Goal: Task Accomplishment & Management: Manage account settings

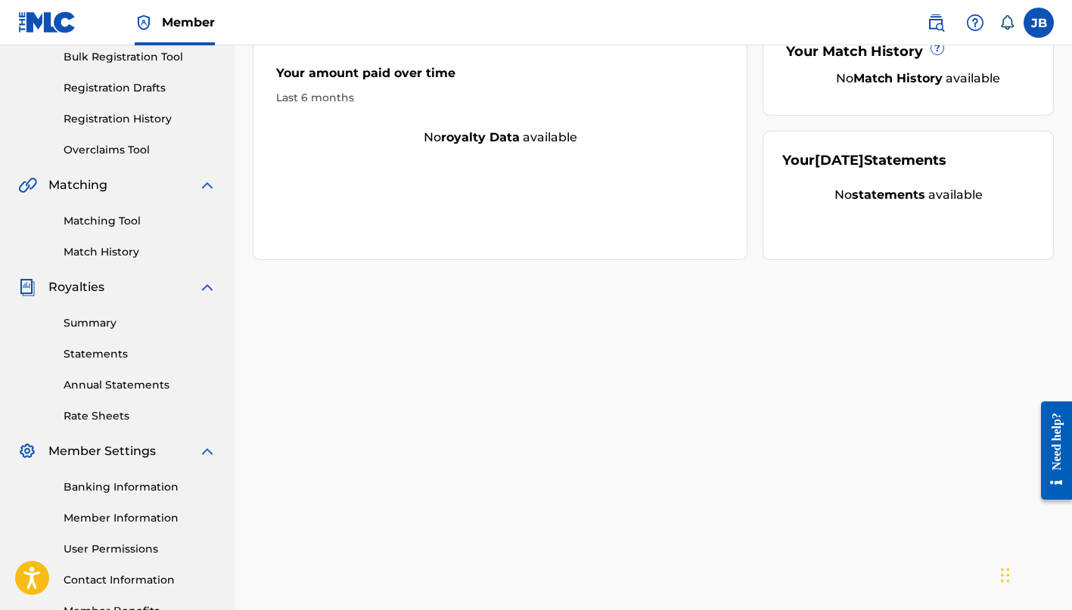
scroll to position [239, 0]
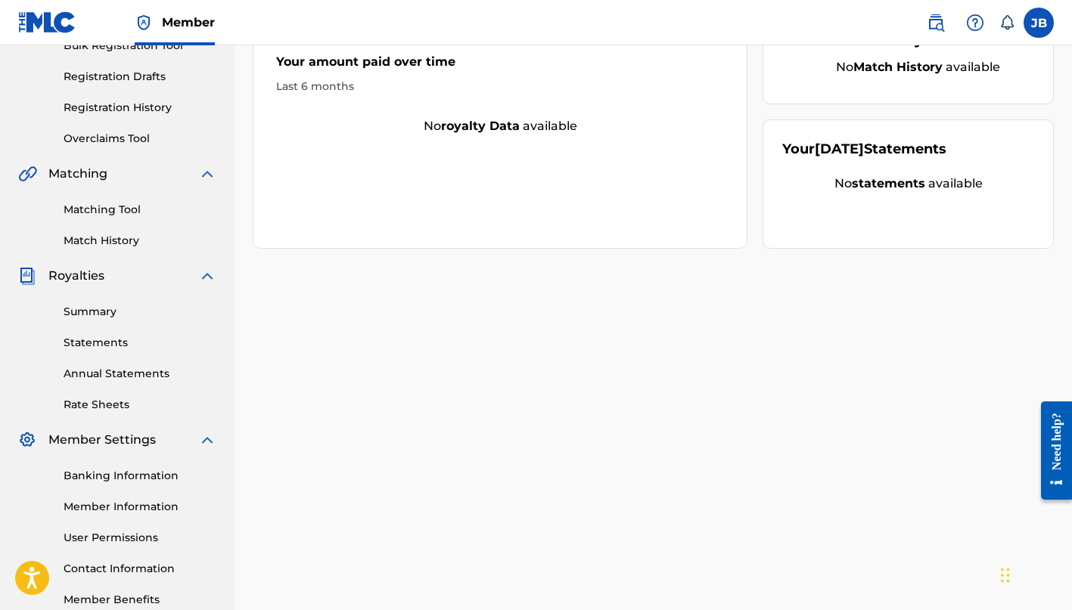
click at [107, 479] on link "Banking Information" at bounding box center [140, 476] width 153 height 16
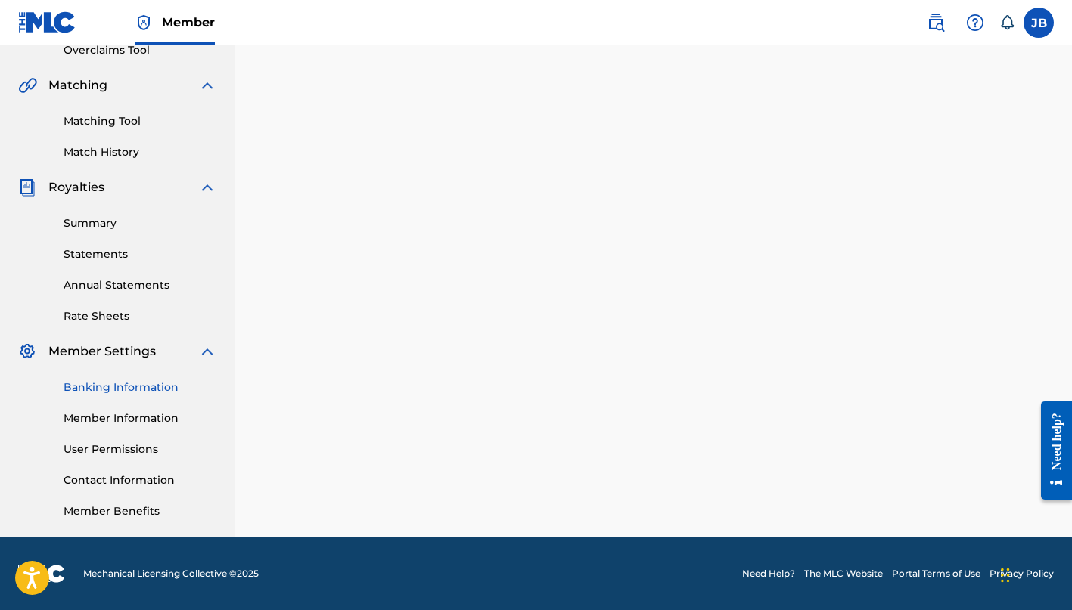
scroll to position [327, 0]
click at [88, 478] on link "Contact Information" at bounding box center [140, 481] width 153 height 16
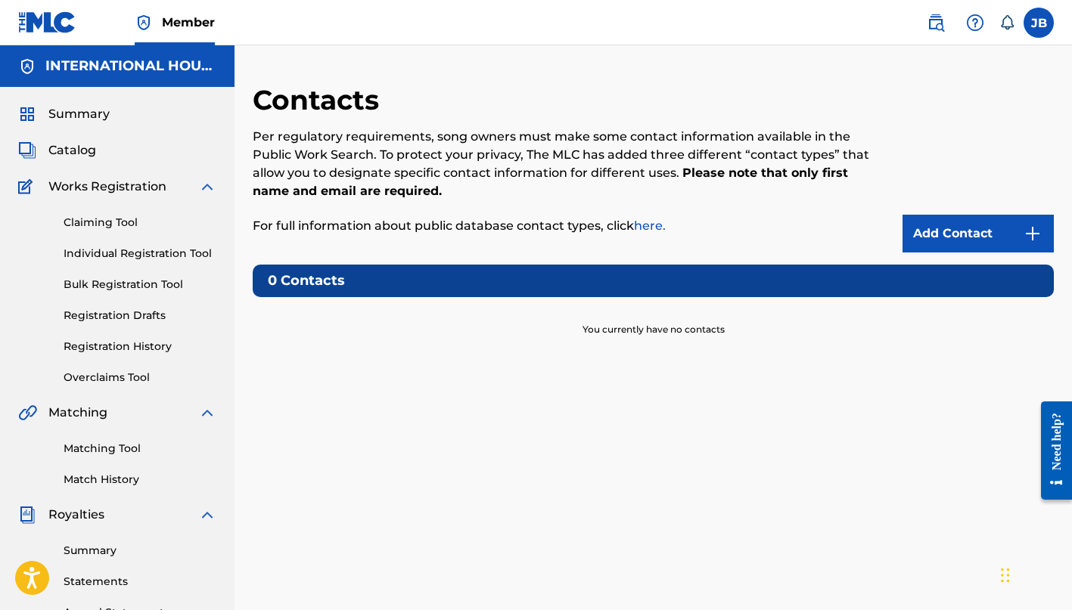
click at [972, 231] on link "Add Contact" at bounding box center [977, 234] width 151 height 38
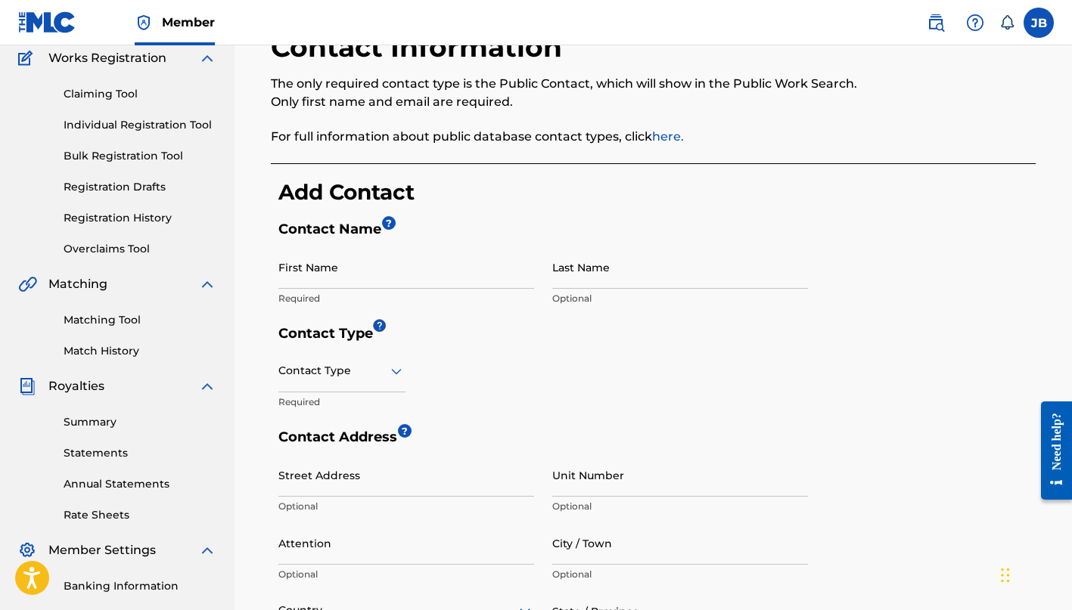
scroll to position [138, 0]
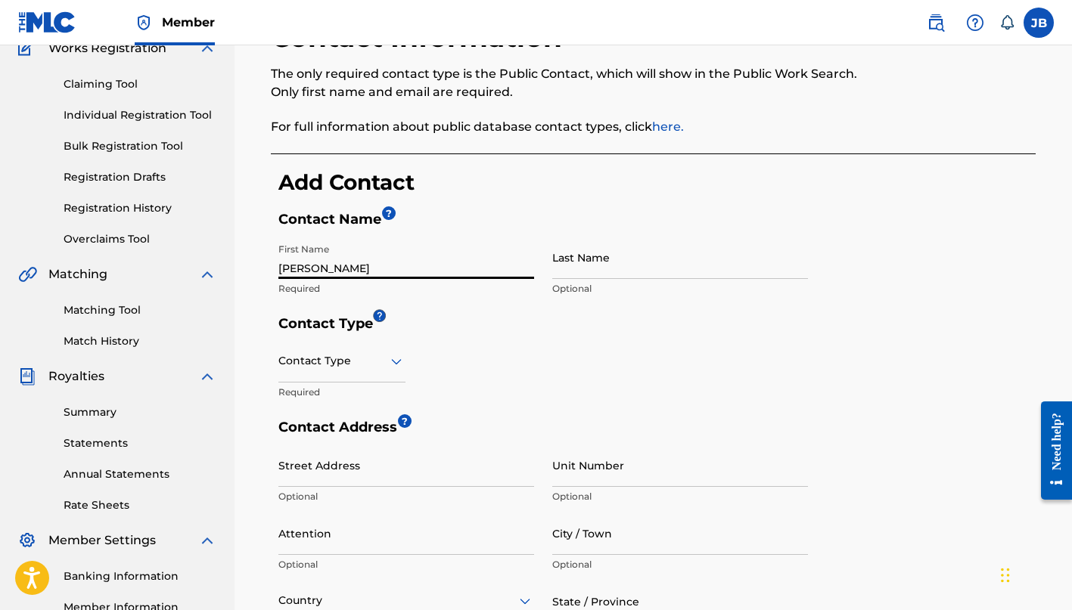
type input "[PERSON_NAME]"
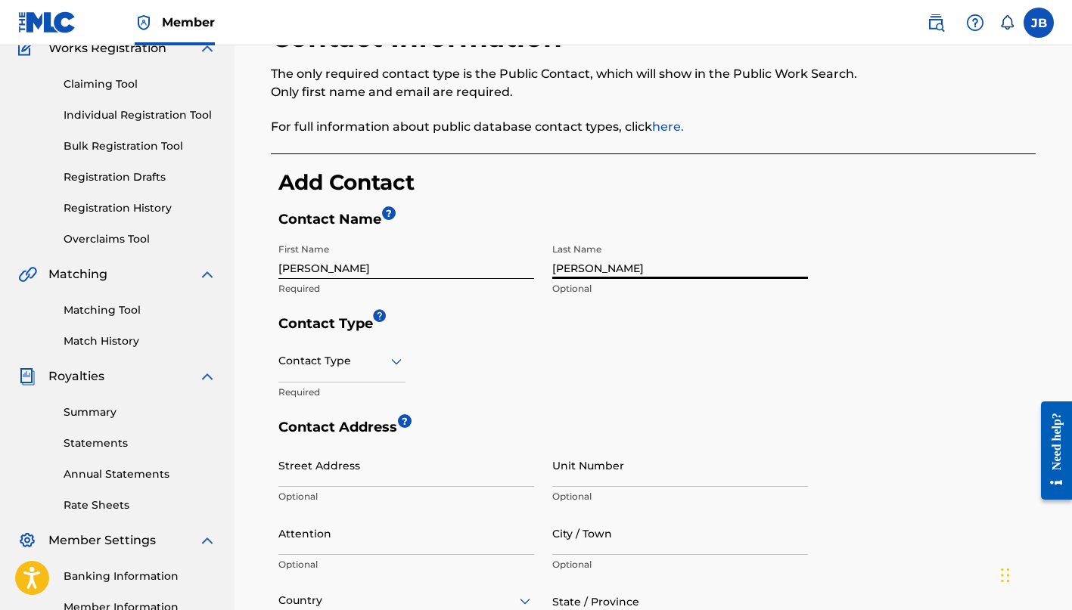
type input "[PERSON_NAME]"
click at [333, 405] on div "Contact Type Required" at bounding box center [341, 374] width 127 height 68
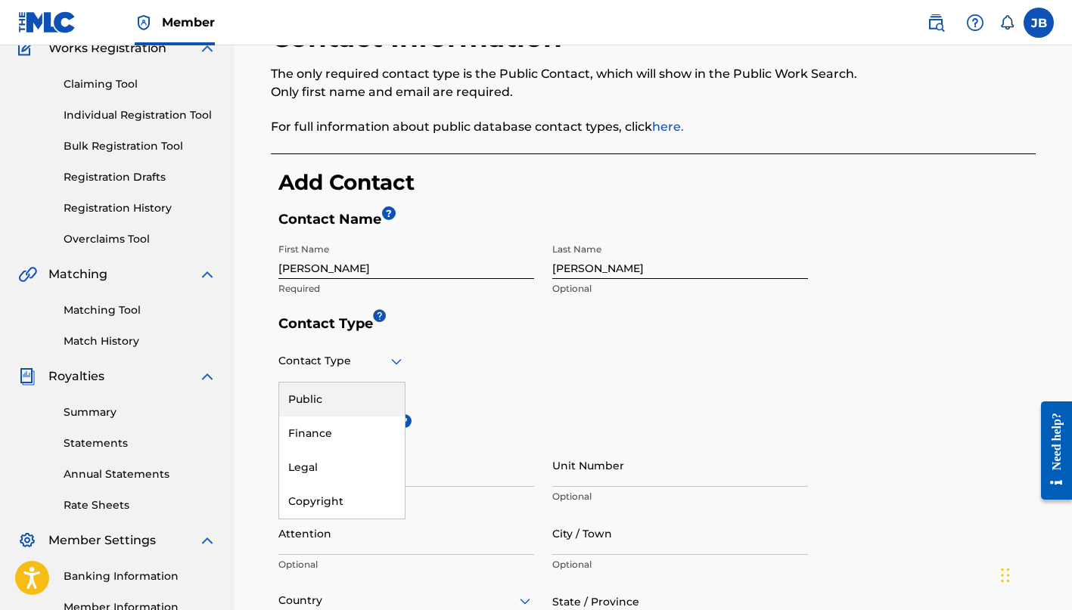
click at [394, 360] on icon at bounding box center [396, 361] width 11 height 6
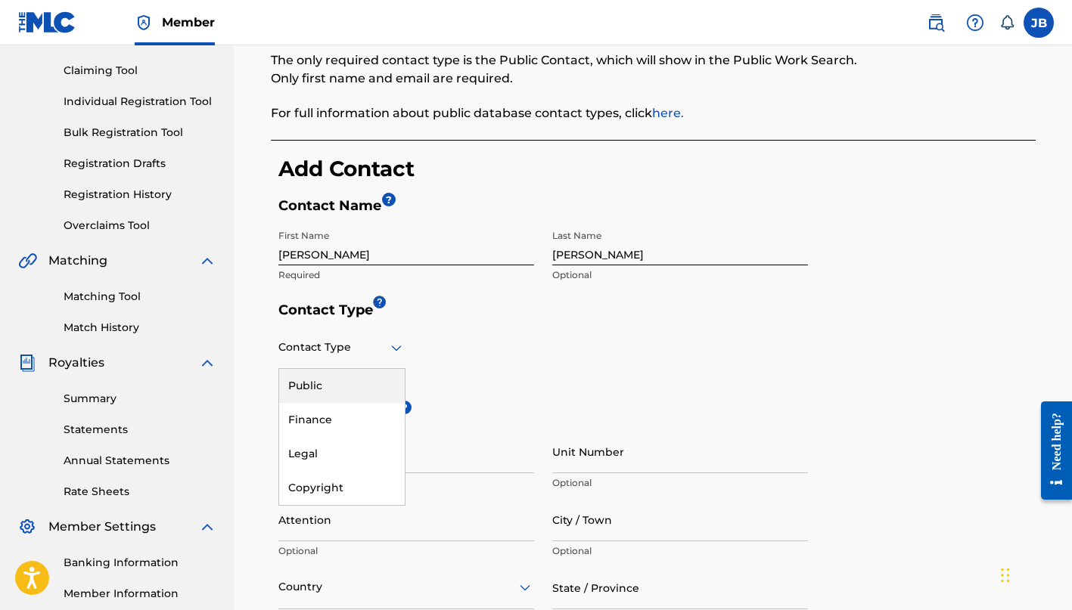
scroll to position [168, 0]
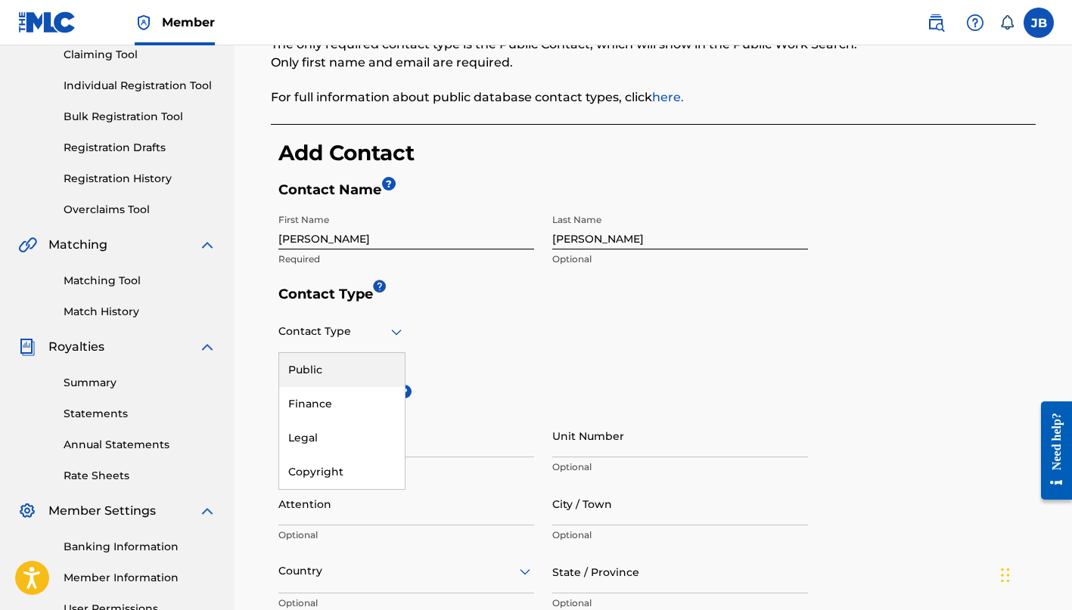
click at [356, 371] on div "Public" at bounding box center [342, 370] width 126 height 34
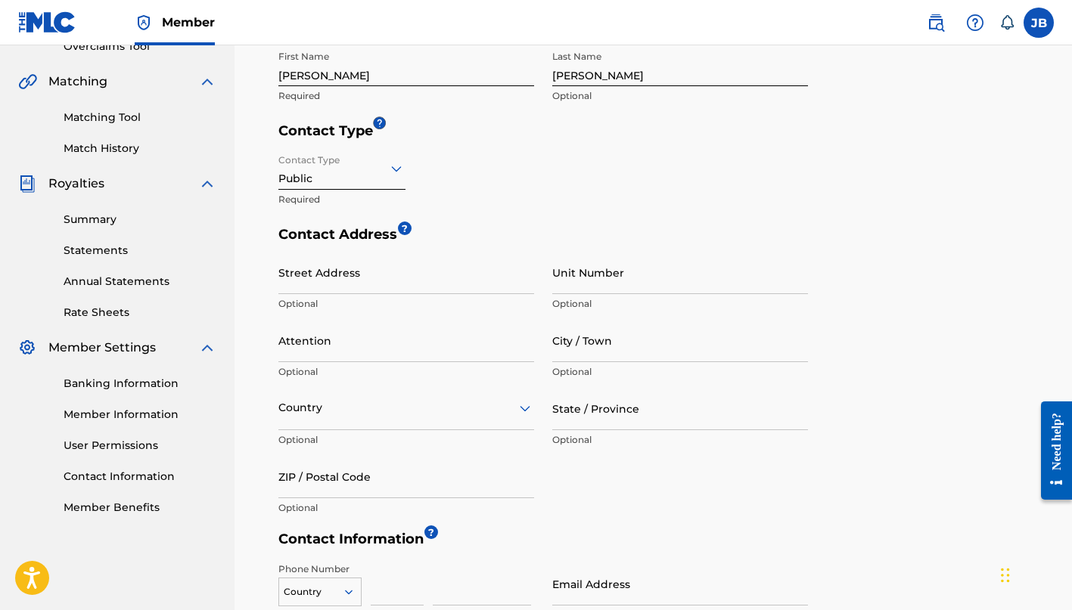
scroll to position [341, 0]
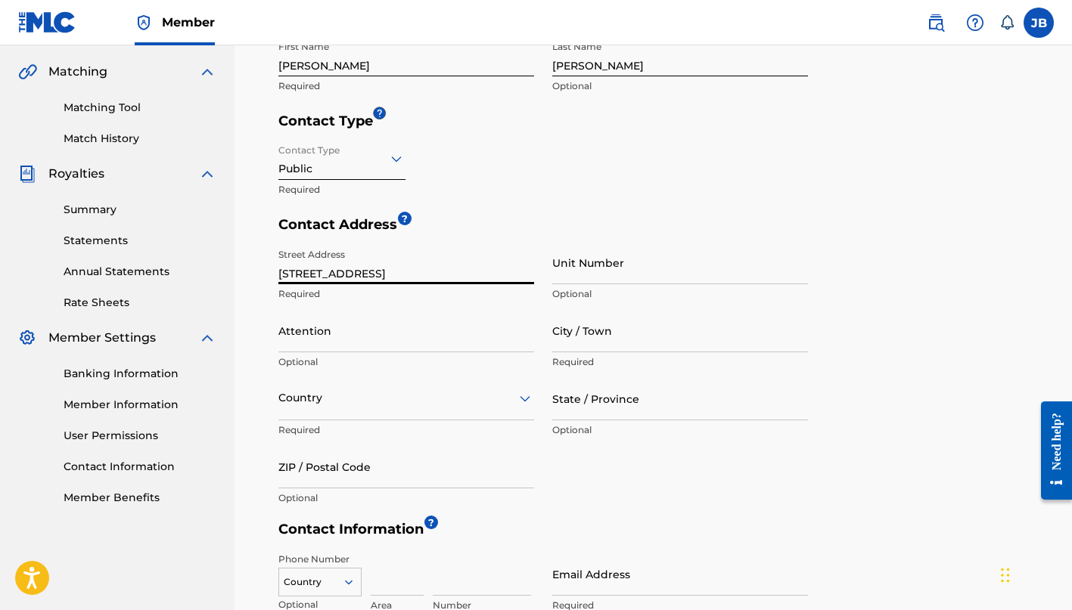
type input "[STREET_ADDRESS]"
type input "7F"
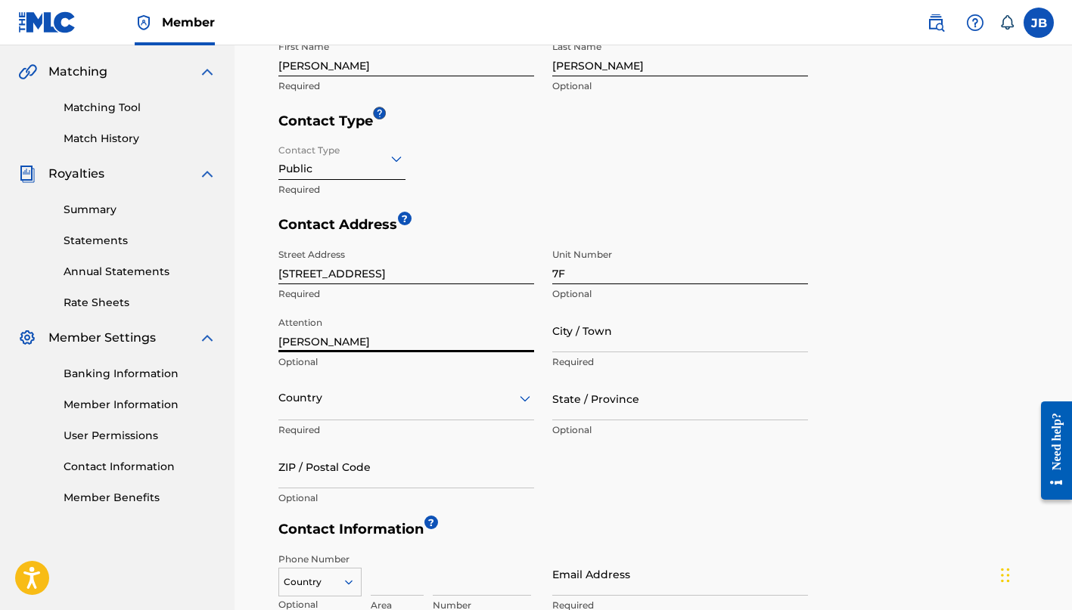
type input "[PERSON_NAME]"
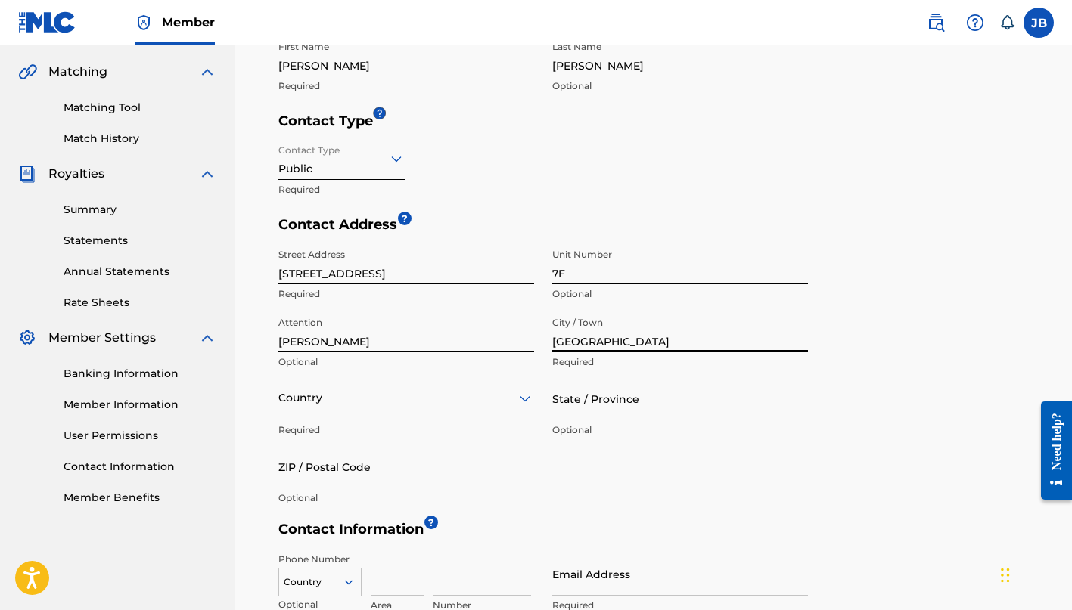
type input "[GEOGRAPHIC_DATA]"
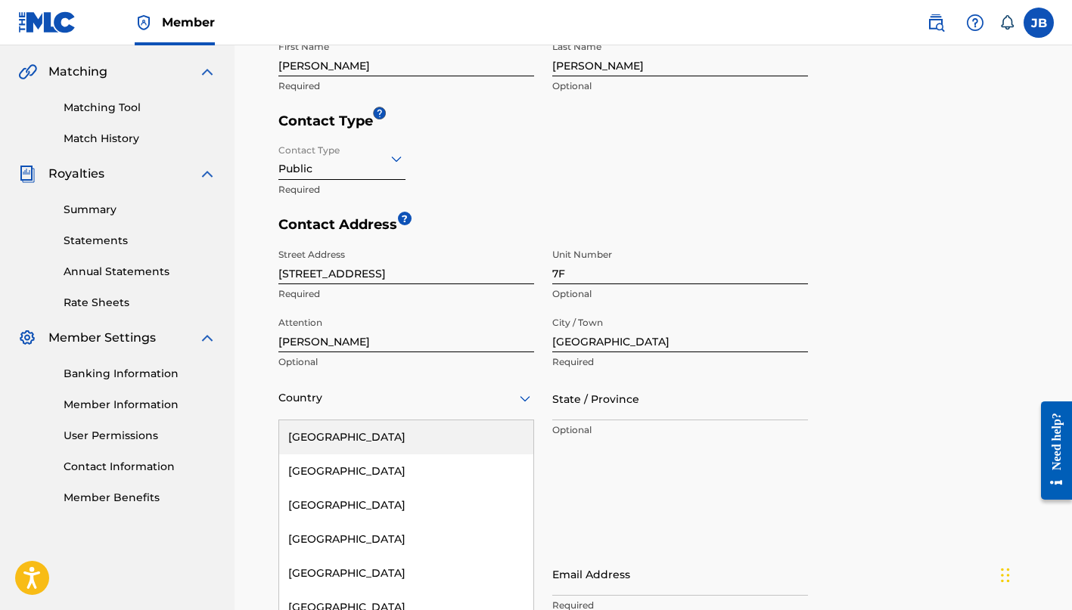
scroll to position [377, 0]
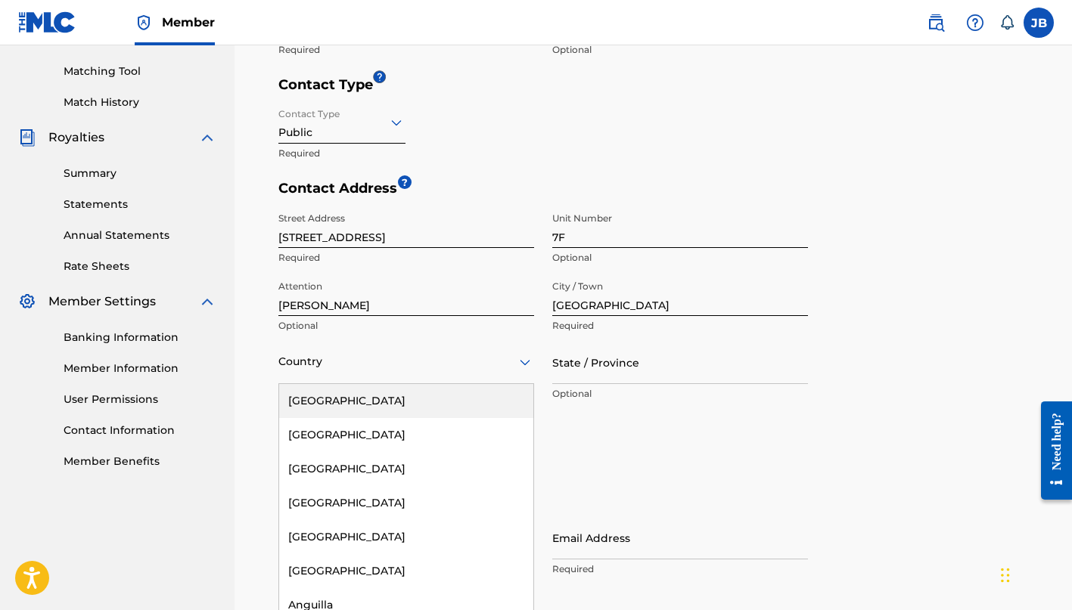
click at [331, 384] on div "[GEOGRAPHIC_DATA], 1 of 223. 223 results available. Use Up and Down to choose o…" at bounding box center [406, 362] width 256 height 43
click at [331, 404] on div "[GEOGRAPHIC_DATA]" at bounding box center [406, 401] width 254 height 34
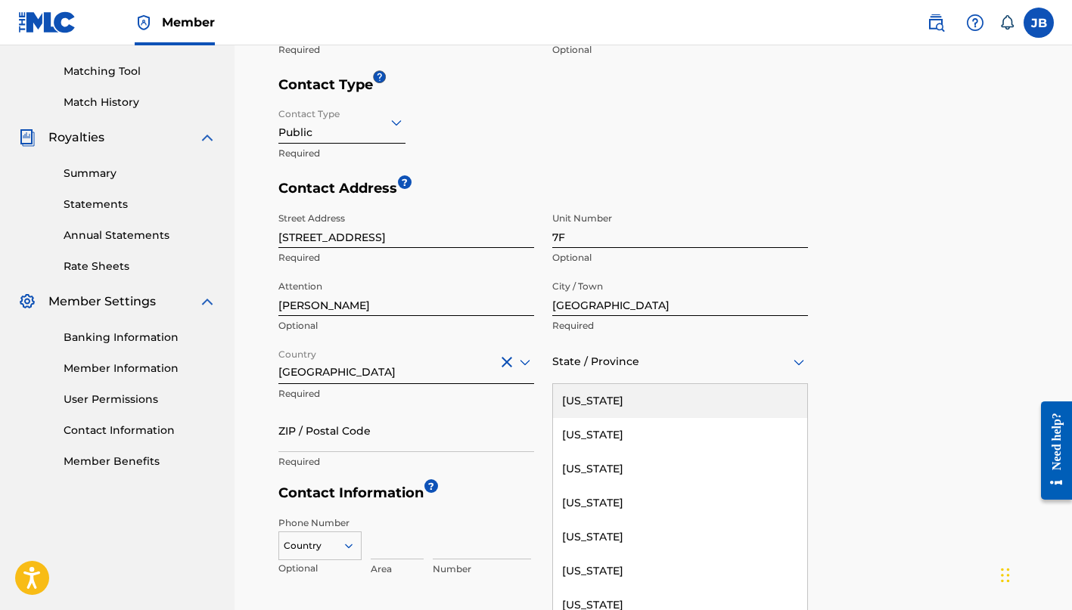
click at [580, 365] on div at bounding box center [680, 361] width 256 height 19
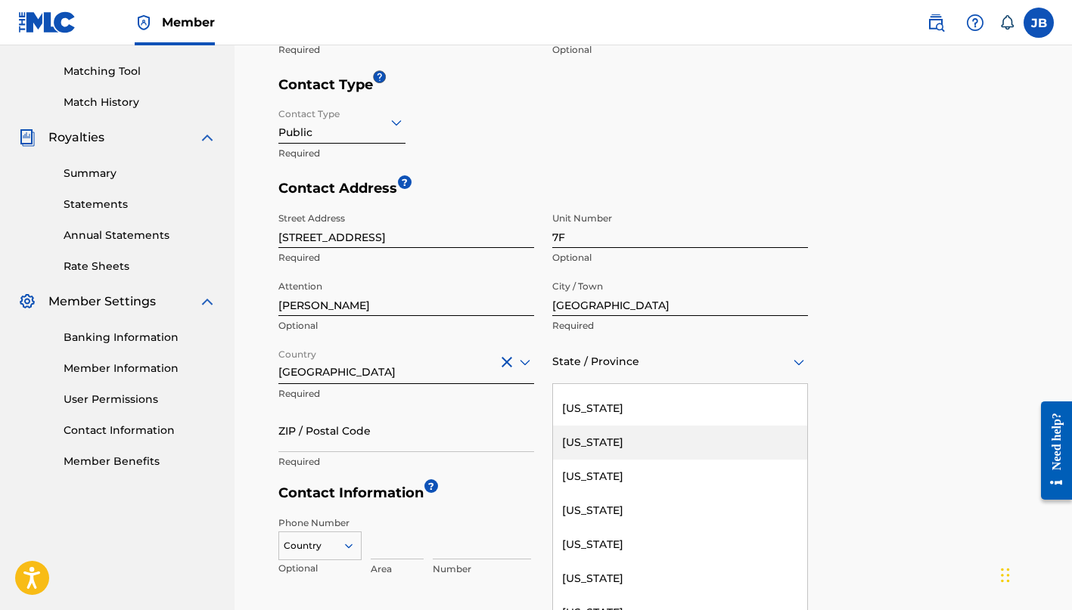
scroll to position [499, 0]
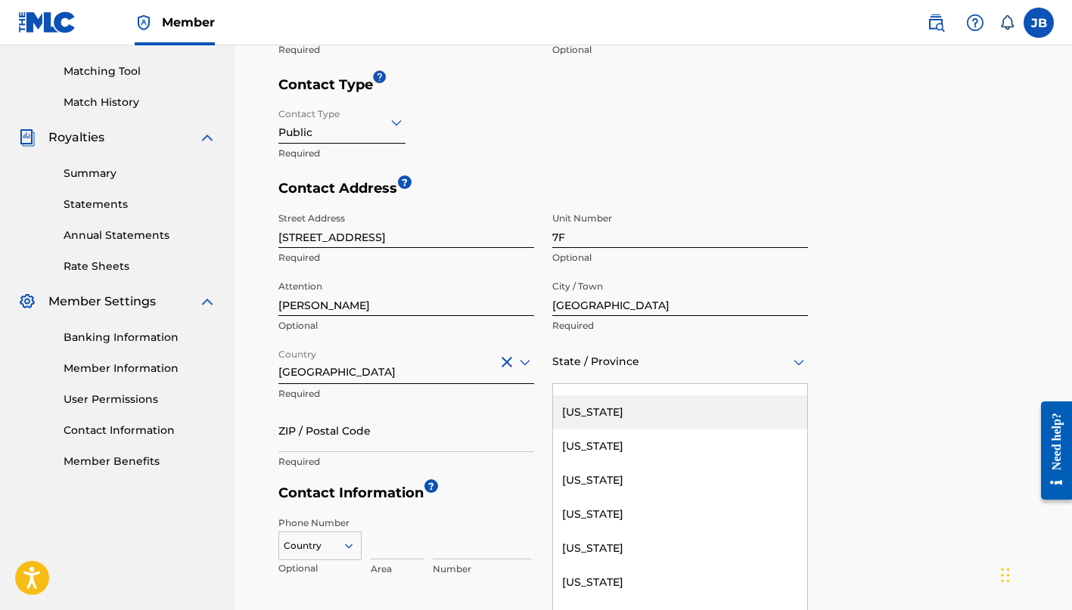
click at [599, 419] on div "[US_STATE]" at bounding box center [680, 413] width 254 height 34
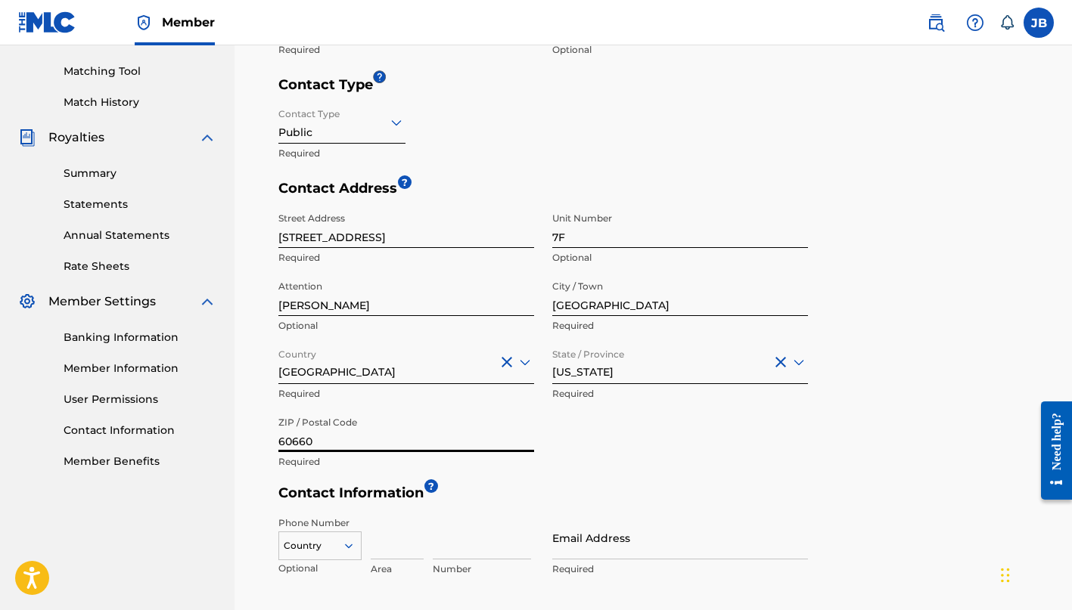
type input "60660"
click at [591, 470] on div "Street Address [STREET_ADDRESS] Optional Attention [PERSON_NAME] Optional City …" at bounding box center [542, 341] width 529 height 272
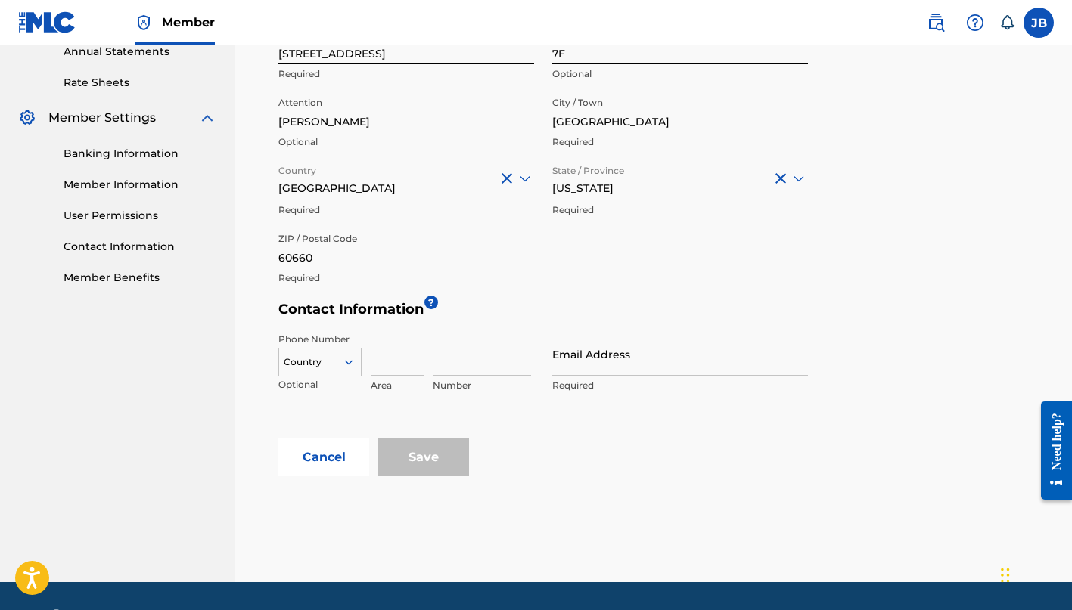
scroll to position [604, 0]
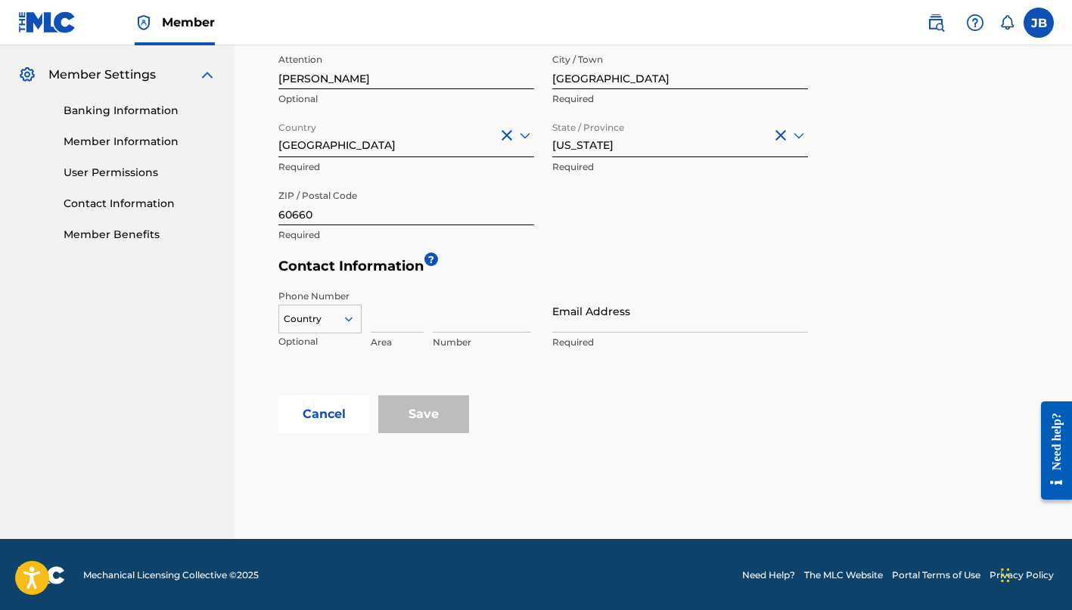
click at [390, 318] on input at bounding box center [397, 311] width 53 height 43
type input "8"
type input "917"
type input "9456162"
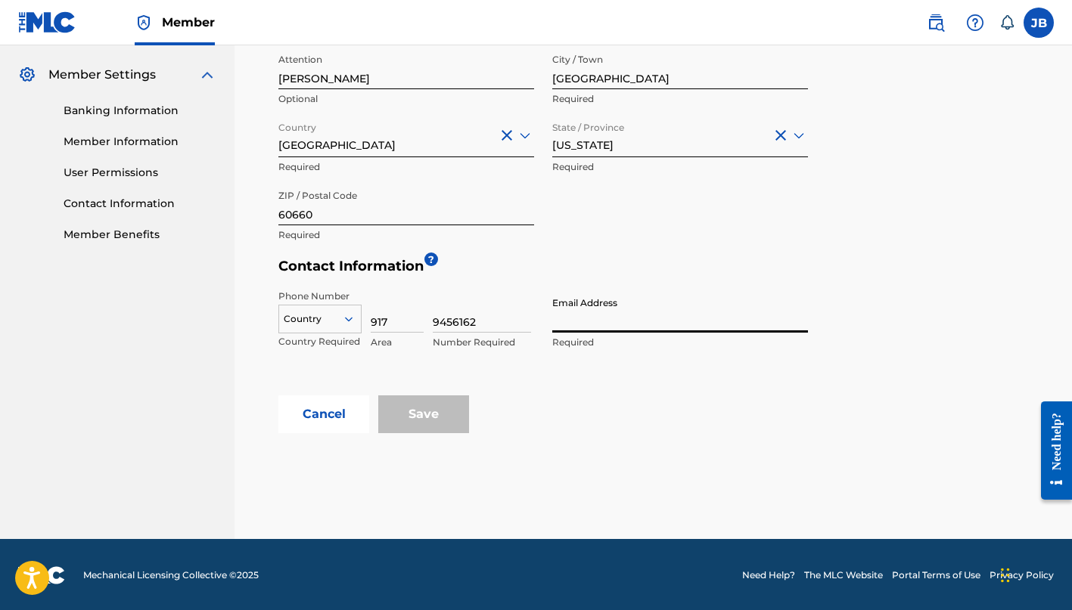
type input "[PERSON_NAME][EMAIL_ADDRESS][DOMAIN_NAME]"
click at [417, 414] on div "Save" at bounding box center [423, 415] width 91 height 38
click at [357, 319] on div at bounding box center [355, 319] width 14 height 14
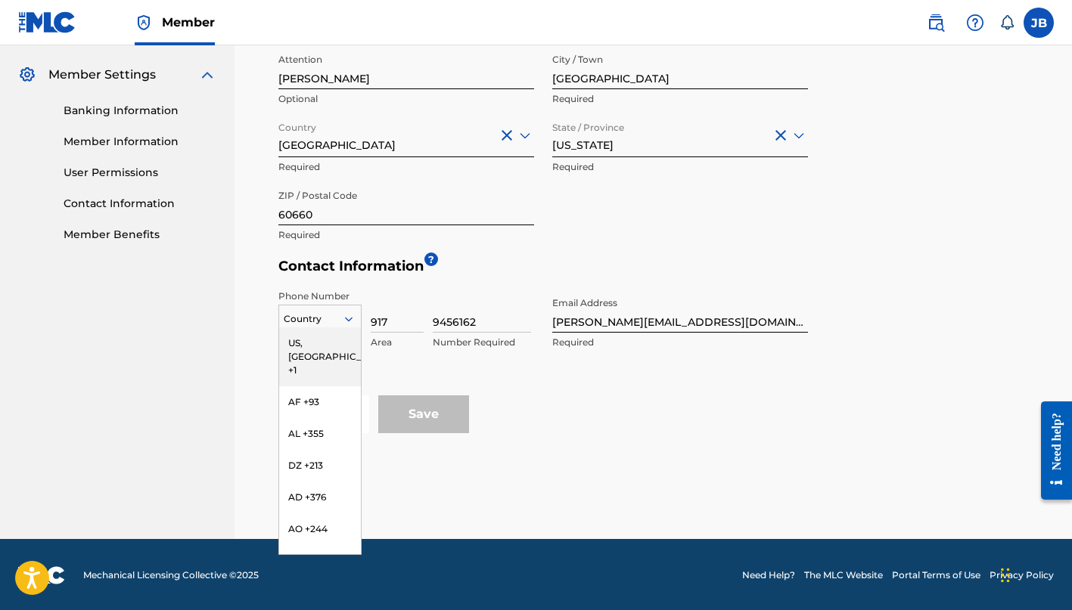
click at [323, 336] on div "US, [GEOGRAPHIC_DATA] +1" at bounding box center [320, 356] width 82 height 59
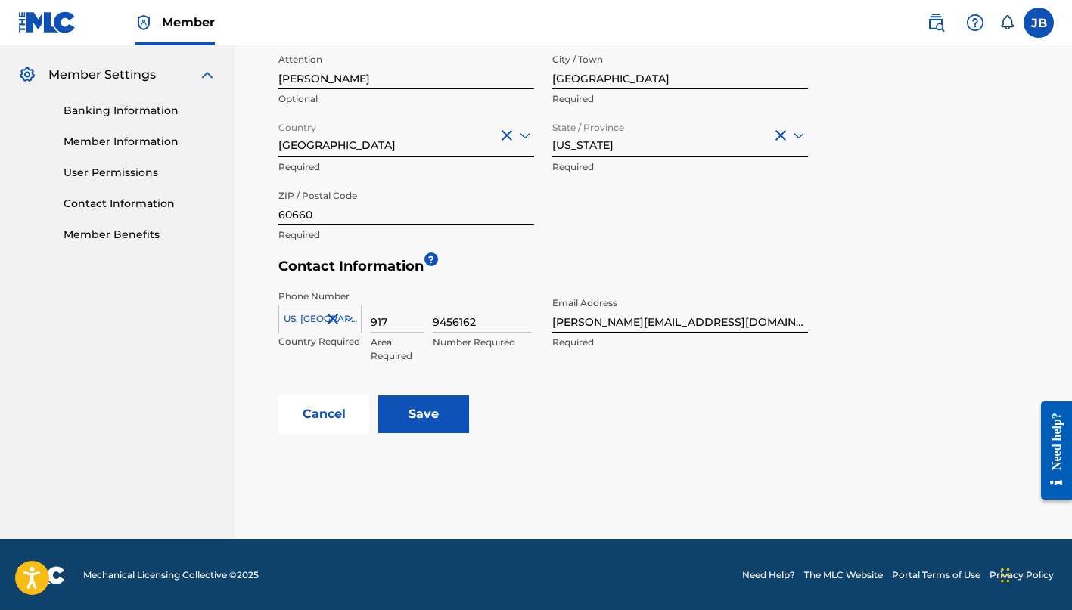
click at [436, 412] on input "Save" at bounding box center [423, 415] width 91 height 38
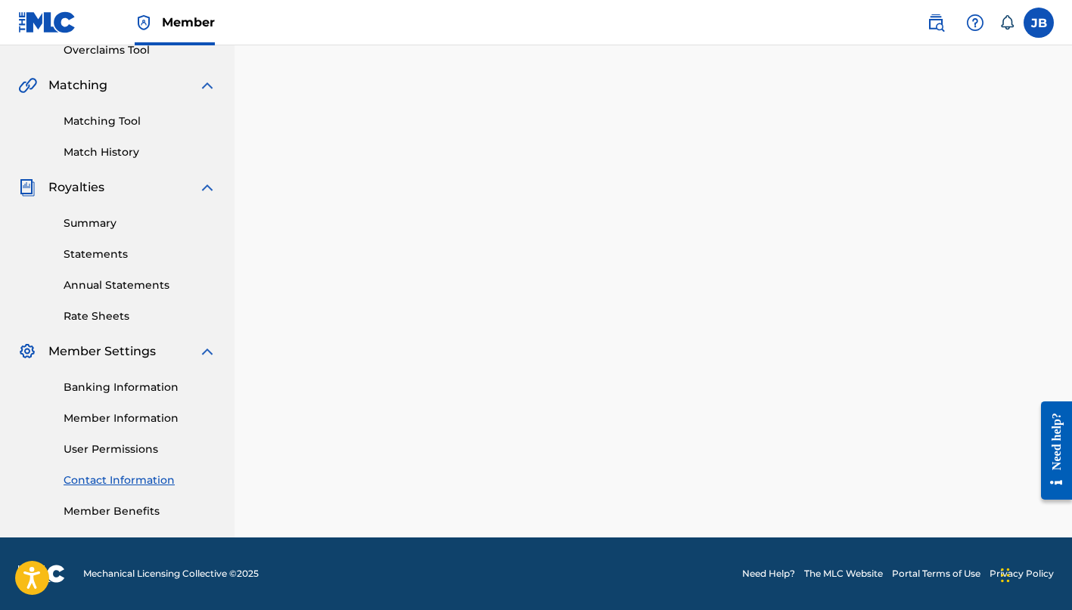
scroll to position [327, 0]
click at [116, 388] on link "Banking Information" at bounding box center [140, 388] width 153 height 16
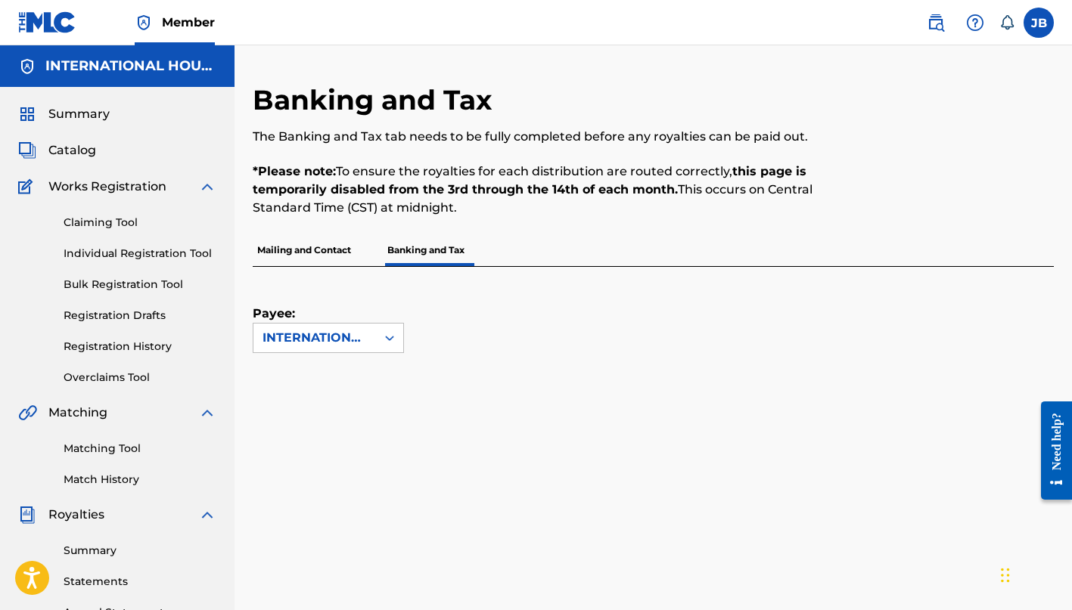
click at [76, 154] on span "Catalog" at bounding box center [72, 150] width 48 height 18
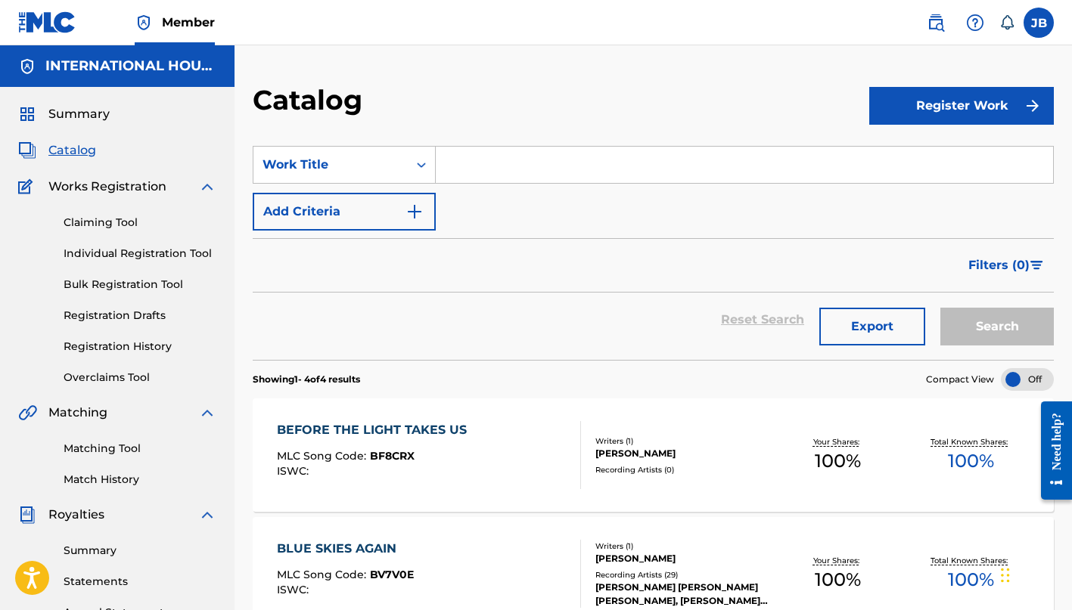
scroll to position [1, 0]
click at [111, 219] on link "Claiming Tool" at bounding box center [140, 222] width 153 height 16
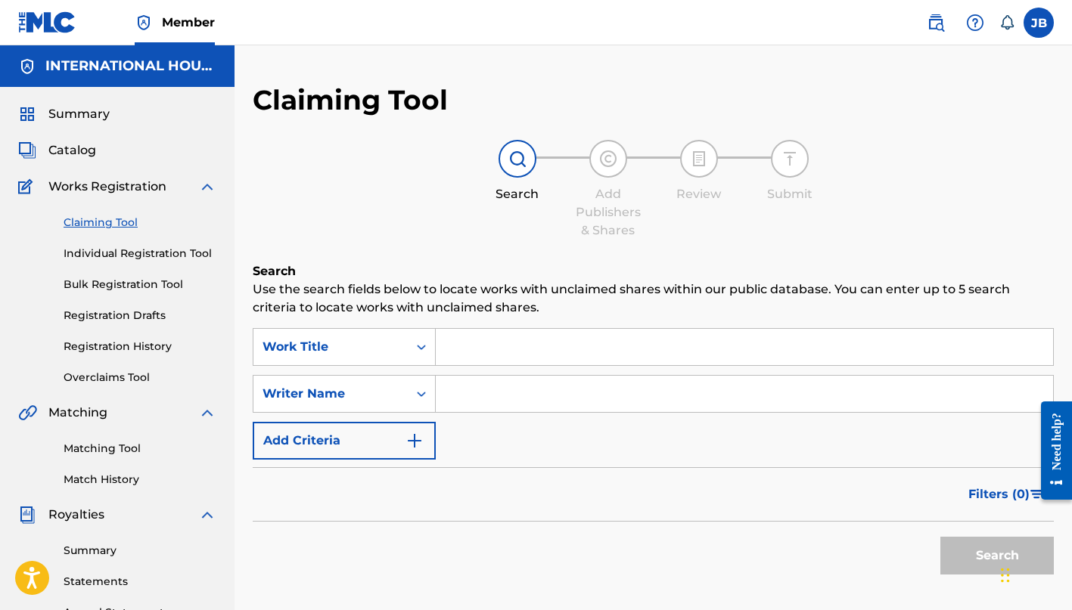
click at [482, 351] on input "Search Form" at bounding box center [744, 347] width 617 height 36
click at [464, 400] on input "Search Form" at bounding box center [744, 394] width 617 height 36
click at [975, 552] on button "Search" at bounding box center [996, 556] width 113 height 38
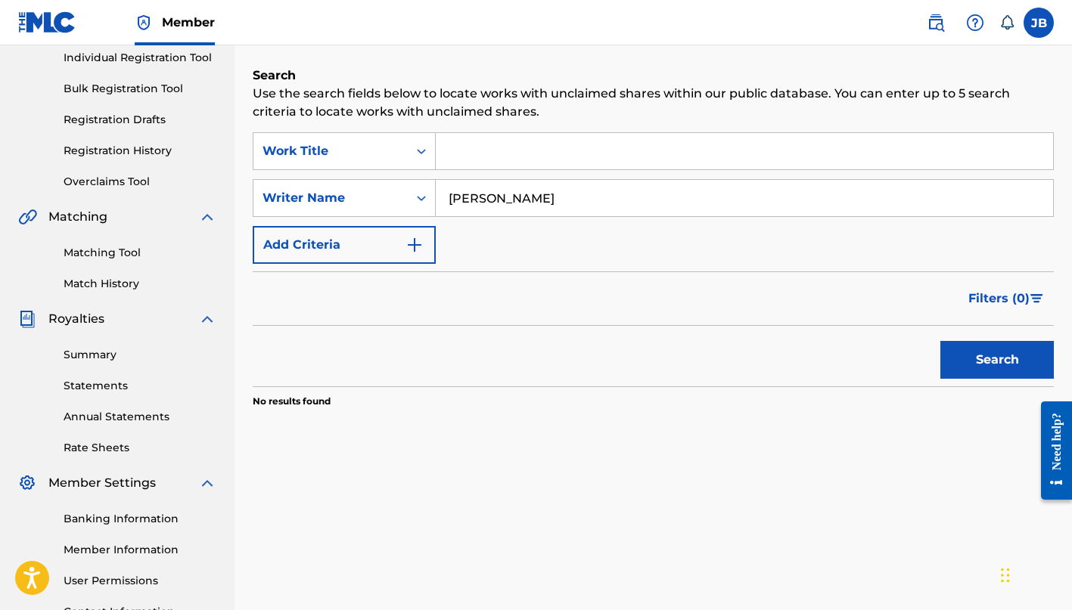
scroll to position [130, 0]
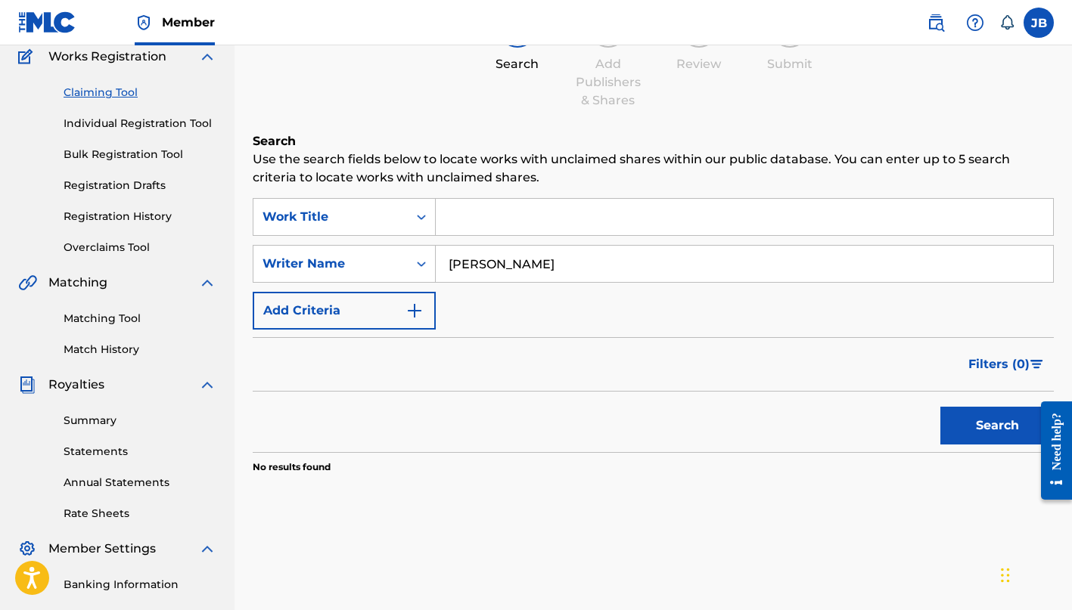
click at [506, 268] on input "[PERSON_NAME]" at bounding box center [744, 264] width 617 height 36
type input "[PERSON_NAME]"
click at [984, 427] on button "Search" at bounding box center [996, 426] width 113 height 38
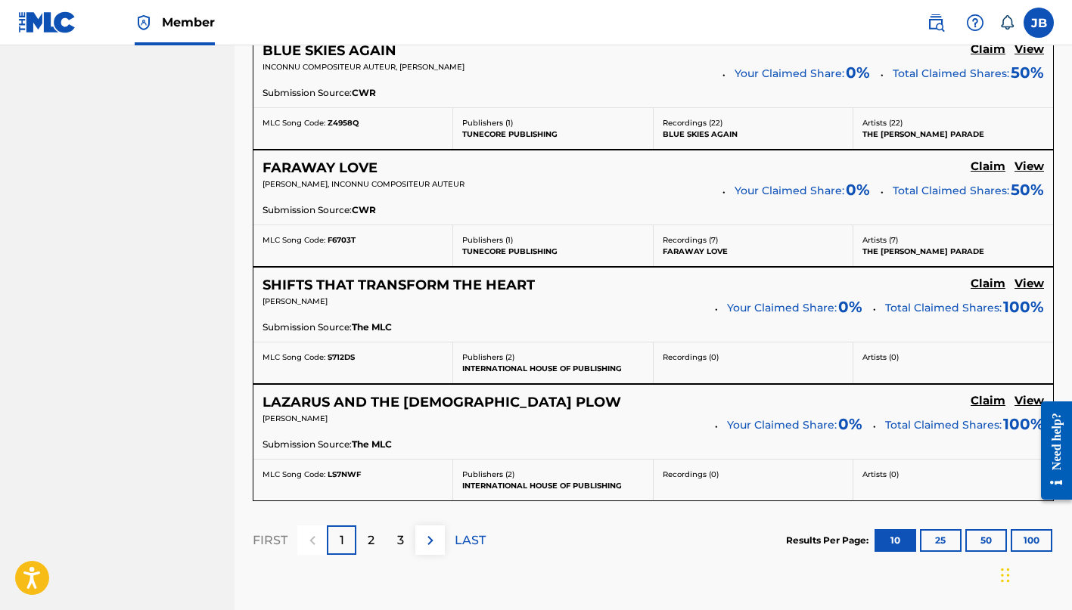
scroll to position [1262, 0]
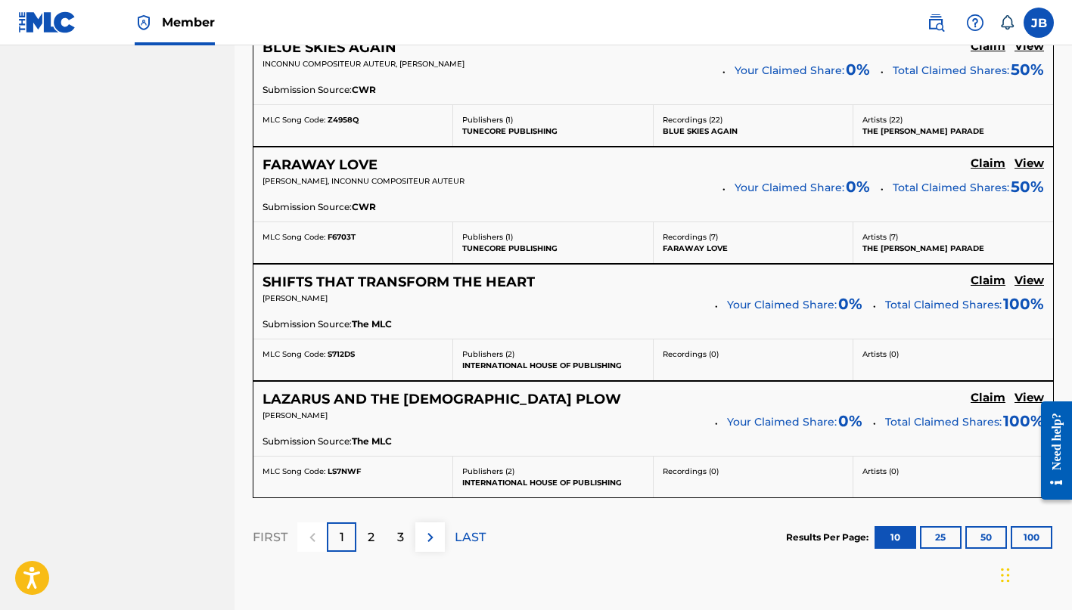
click at [368, 539] on p "2" at bounding box center [371, 538] width 7 height 18
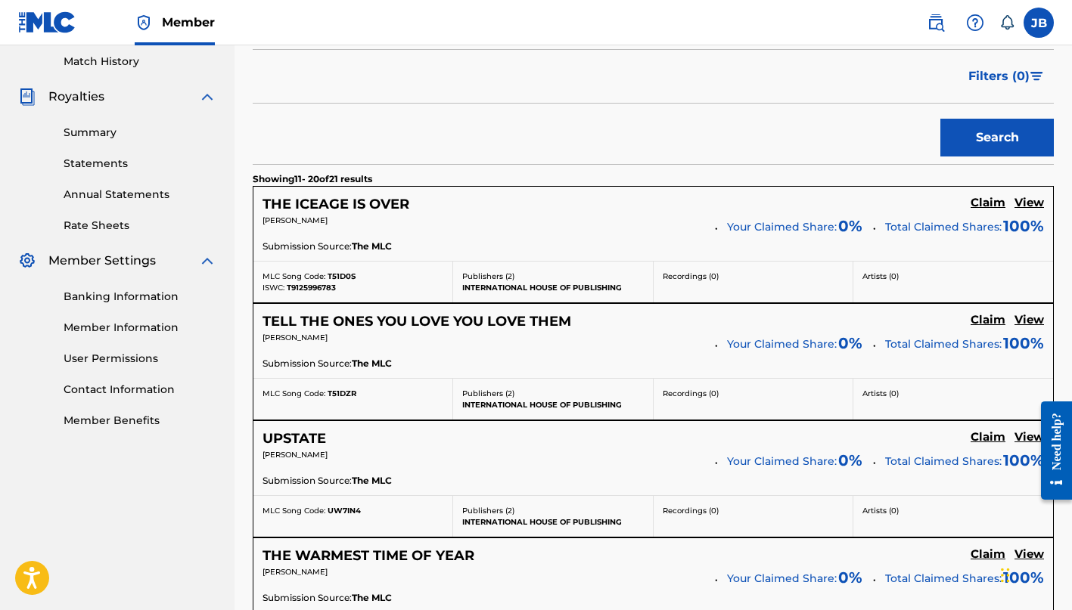
scroll to position [444, 0]
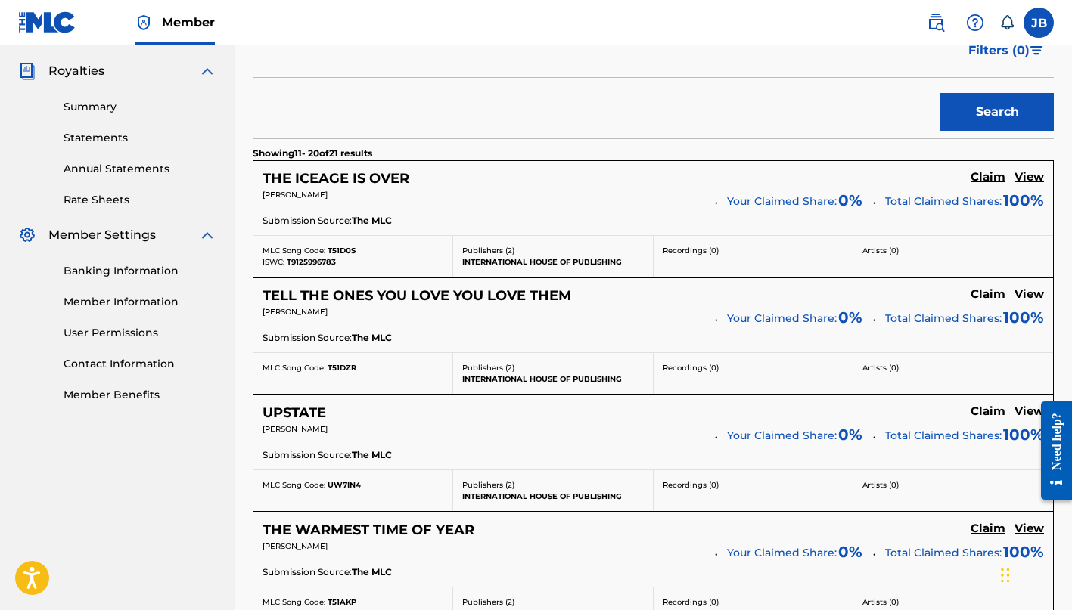
click at [1038, 177] on h5 "View" at bounding box center [1028, 177] width 29 height 14
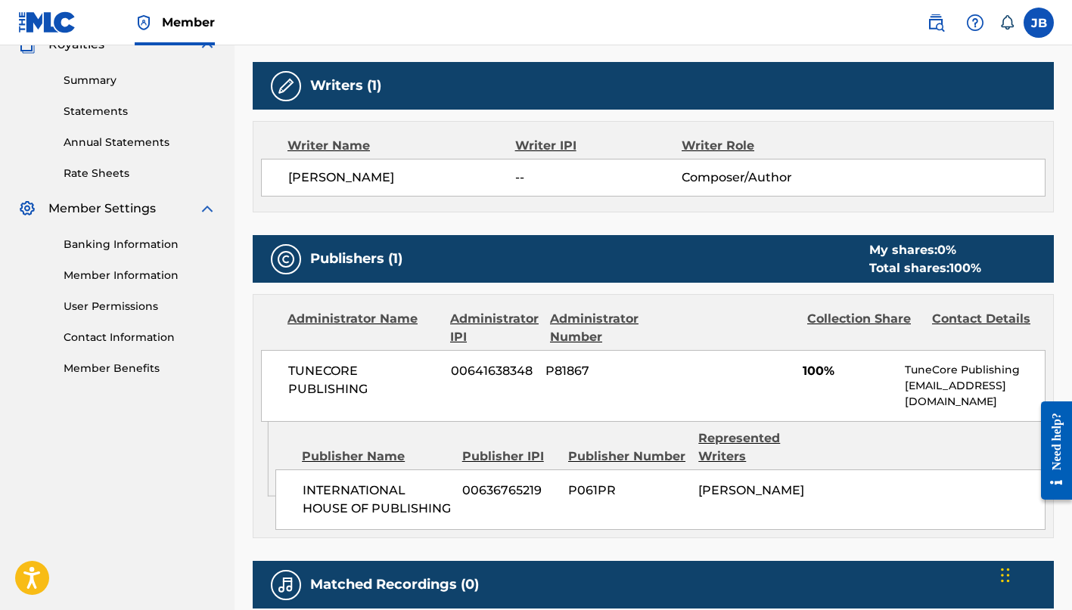
scroll to position [491, 0]
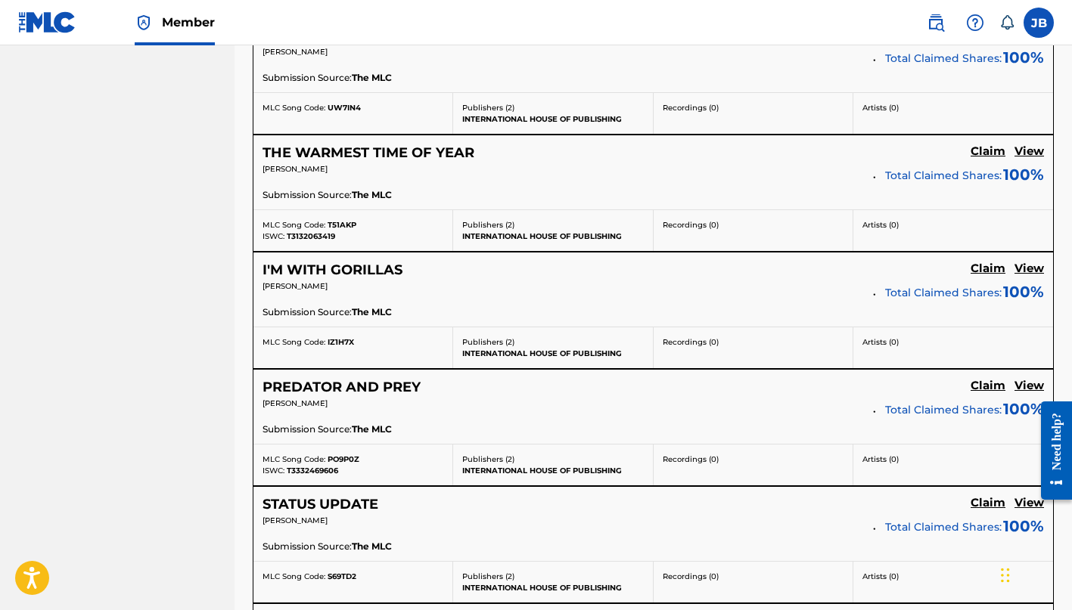
scroll to position [839, 0]
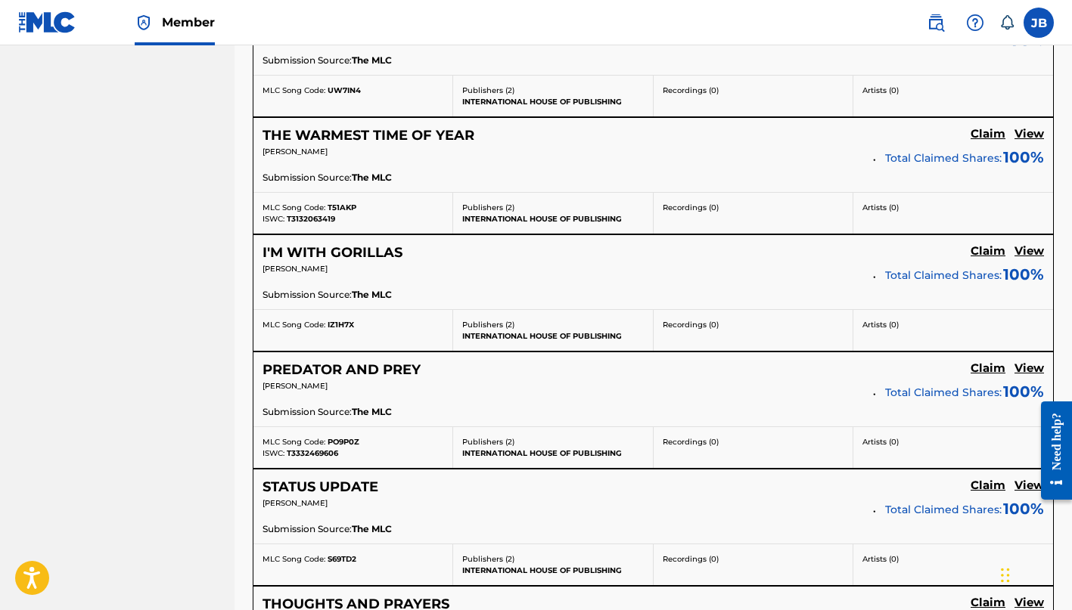
click at [1040, 248] on h5 "View" at bounding box center [1028, 251] width 29 height 14
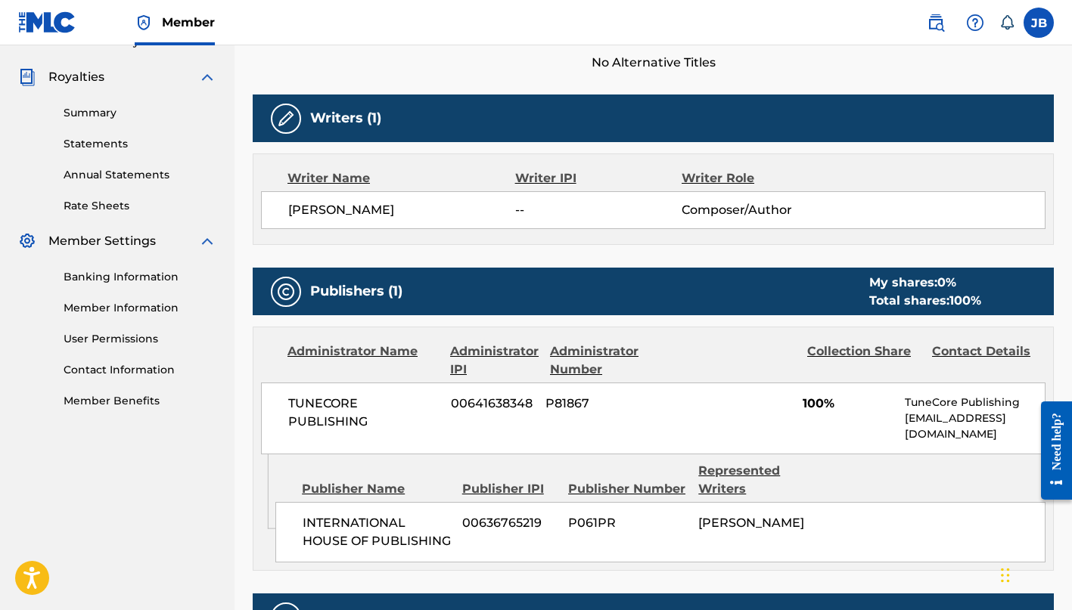
scroll to position [440, 0]
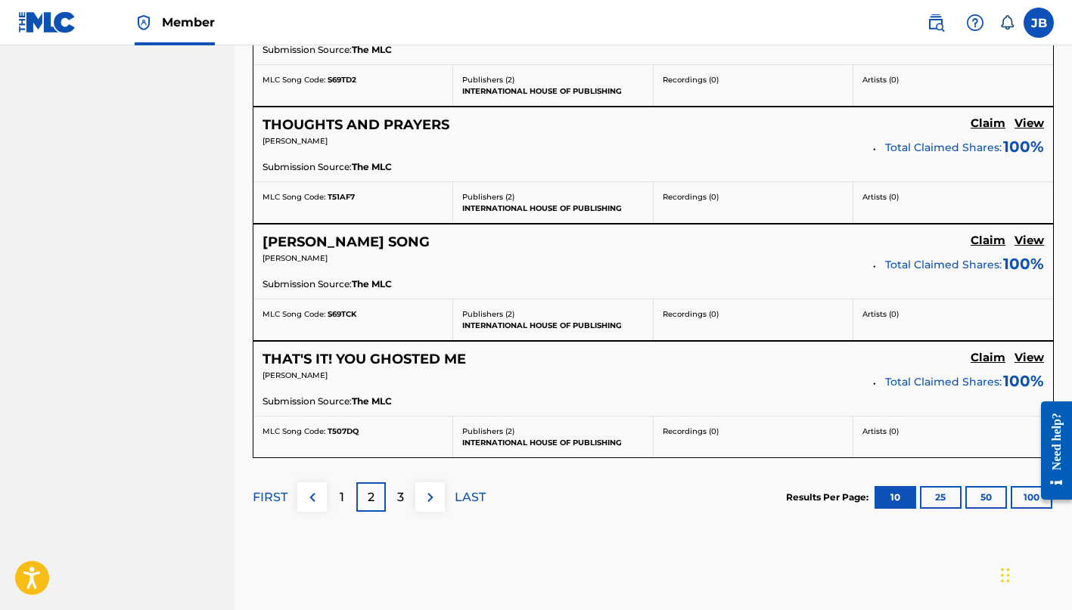
scroll to position [1324, 0]
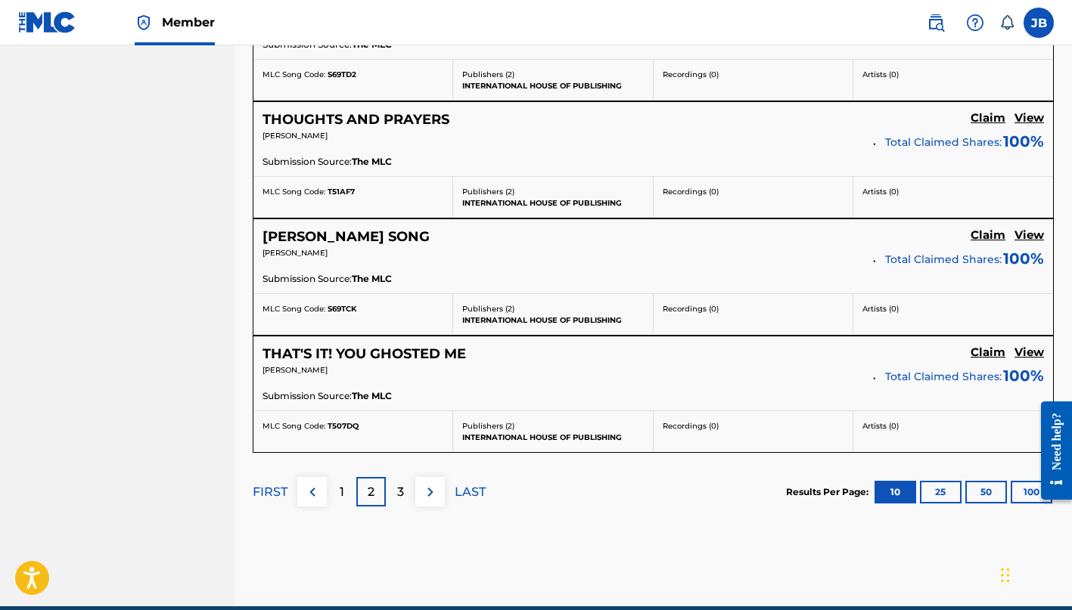
click at [401, 489] on p "3" at bounding box center [400, 492] width 7 height 18
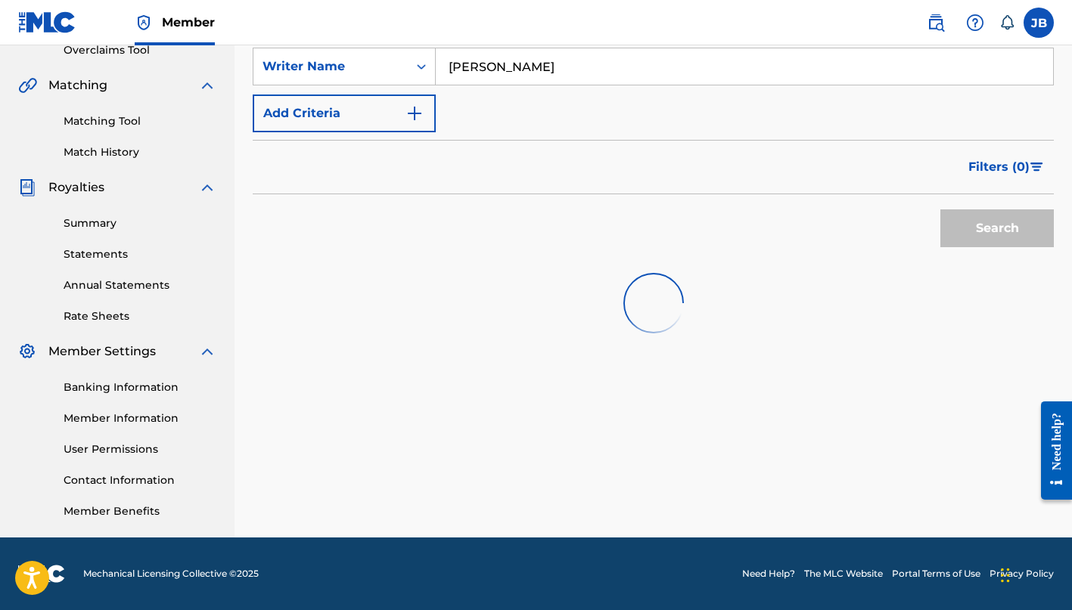
scroll to position [327, 0]
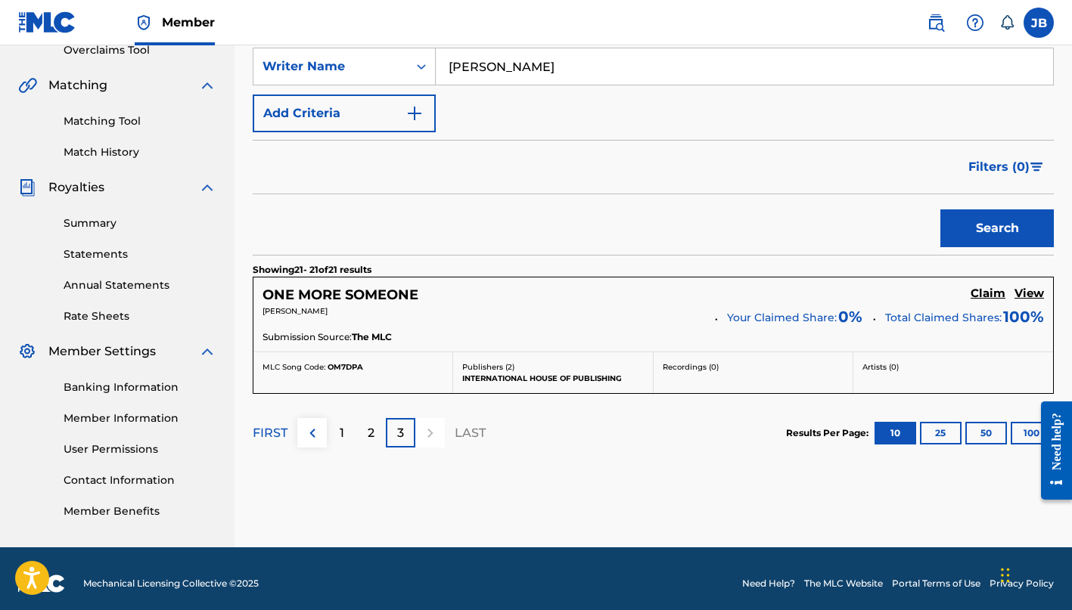
click at [1042, 293] on h5 "View" at bounding box center [1028, 294] width 29 height 14
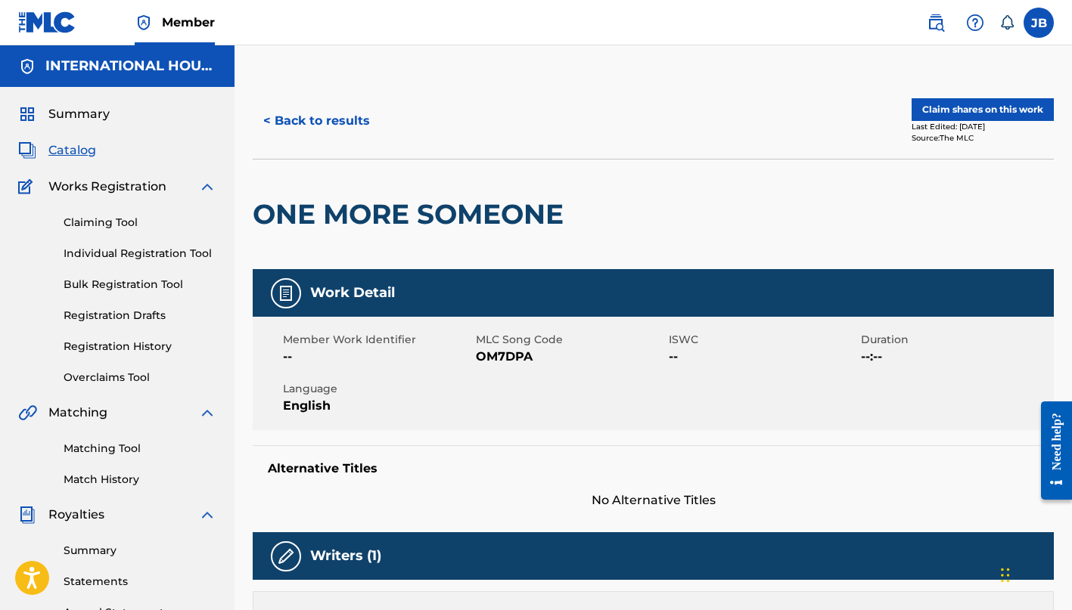
click at [974, 17] on img at bounding box center [975, 23] width 18 height 18
click at [951, 66] on link "Contact us" at bounding box center [975, 76] width 129 height 36
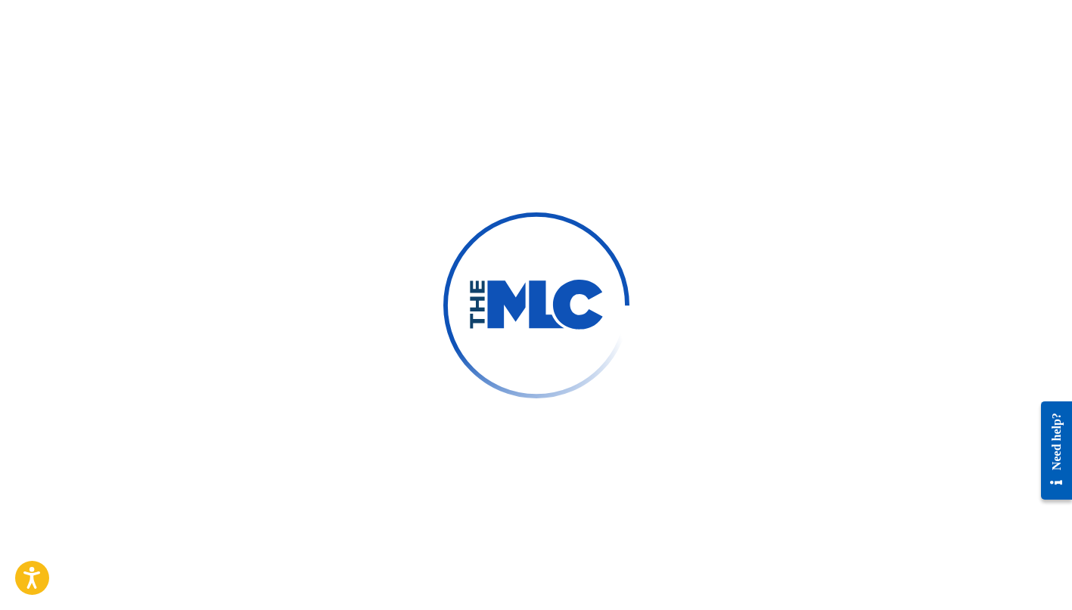
type input "[PERSON_NAME]"
type input "[PERSON_NAME][EMAIL_ADDRESS][DOMAIN_NAME]"
click at [1059, 438] on div "Need help?" at bounding box center [1056, 440] width 20 height 57
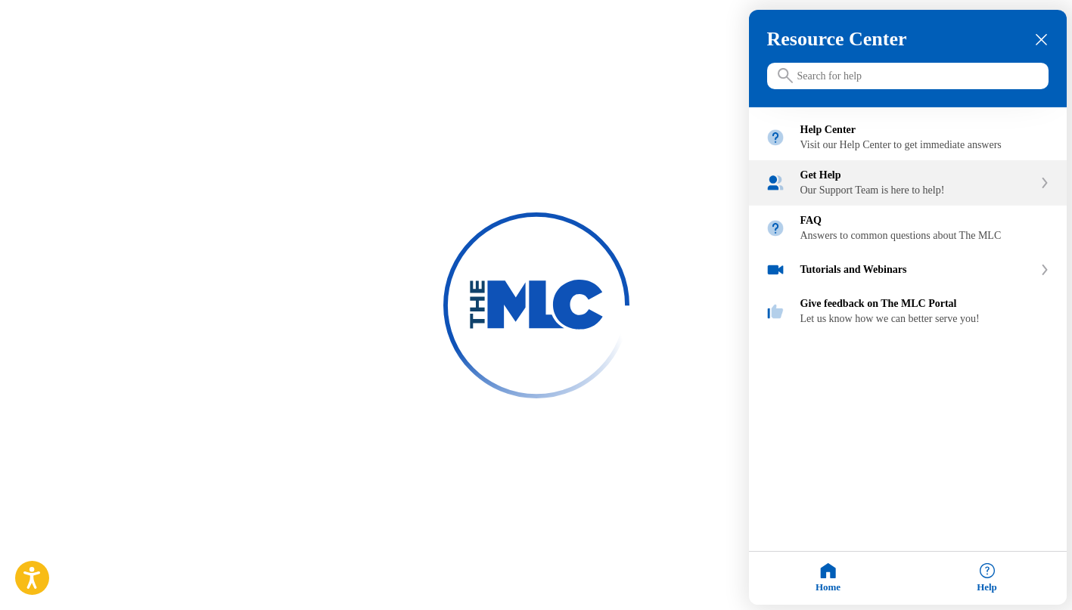
click at [918, 197] on div "Our Support Team is here to help!" at bounding box center [916, 191] width 233 height 12
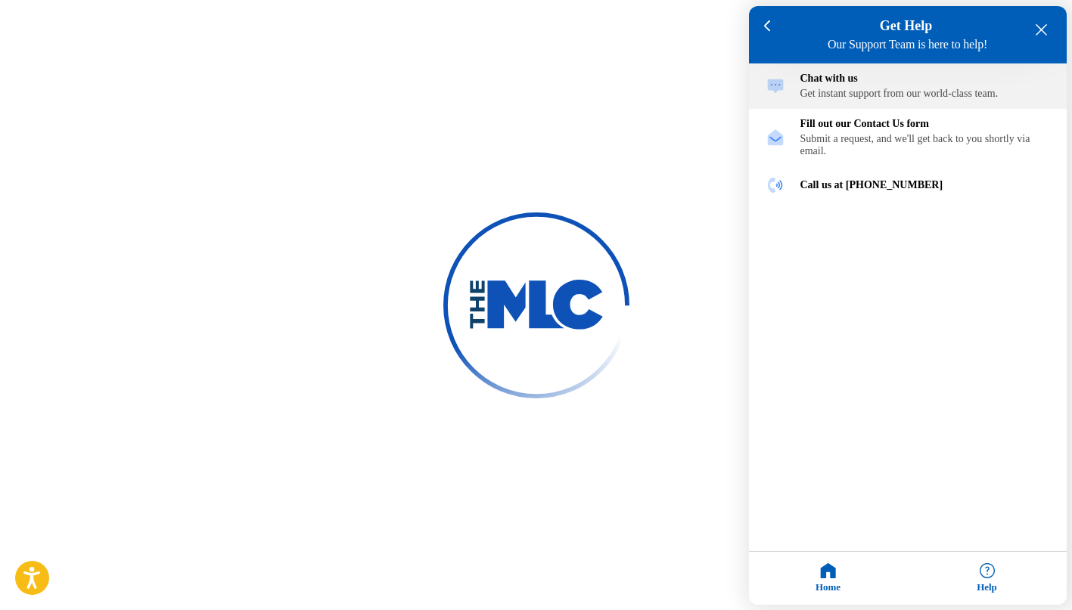
click at [872, 96] on div "Get instant support from our world-class team." at bounding box center [925, 94] width 250 height 12
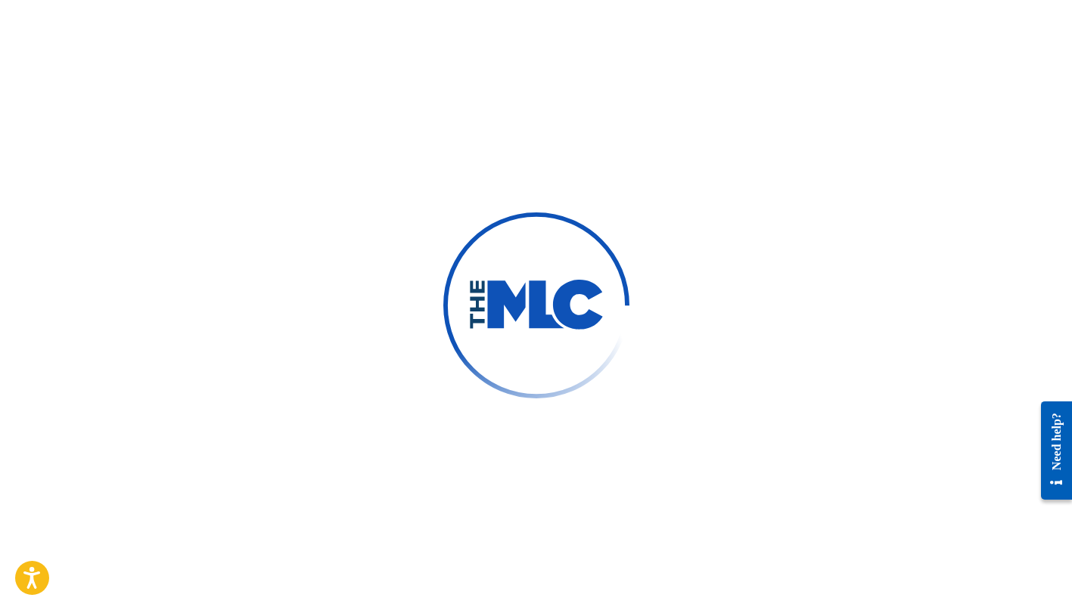
scroll to position [1, 0]
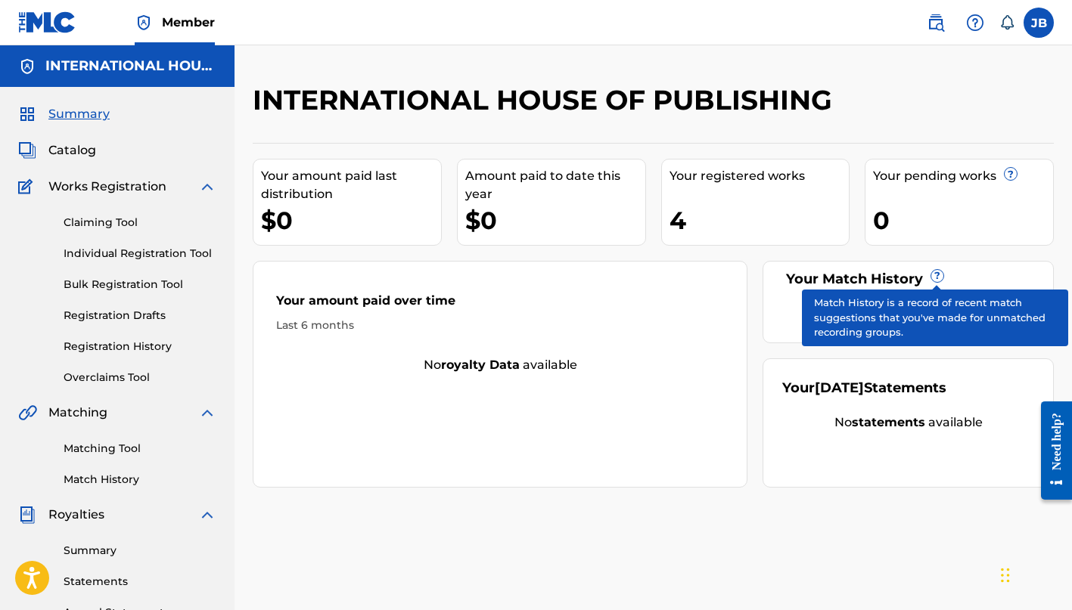
click at [939, 272] on span "?" at bounding box center [937, 276] width 12 height 12
click at [939, 273] on span "?" at bounding box center [937, 276] width 12 height 12
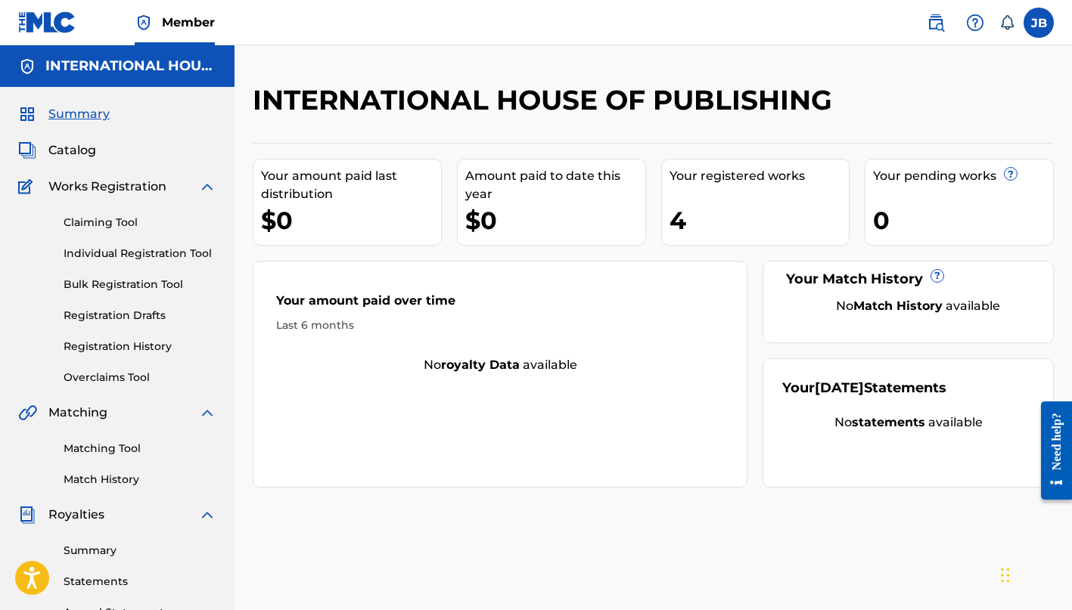
click at [935, 23] on img at bounding box center [935, 23] width 18 height 18
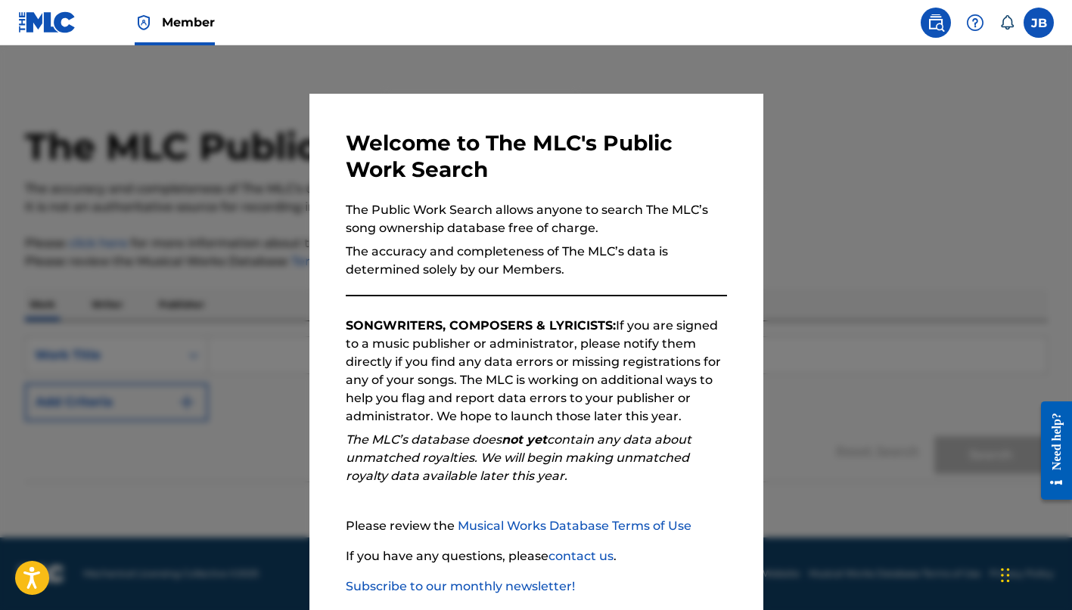
click at [935, 23] on img at bounding box center [935, 23] width 18 height 18
click at [1003, 26] on icon at bounding box center [1007, 22] width 13 height 14
click at [711, 79] on div at bounding box center [536, 350] width 1072 height 610
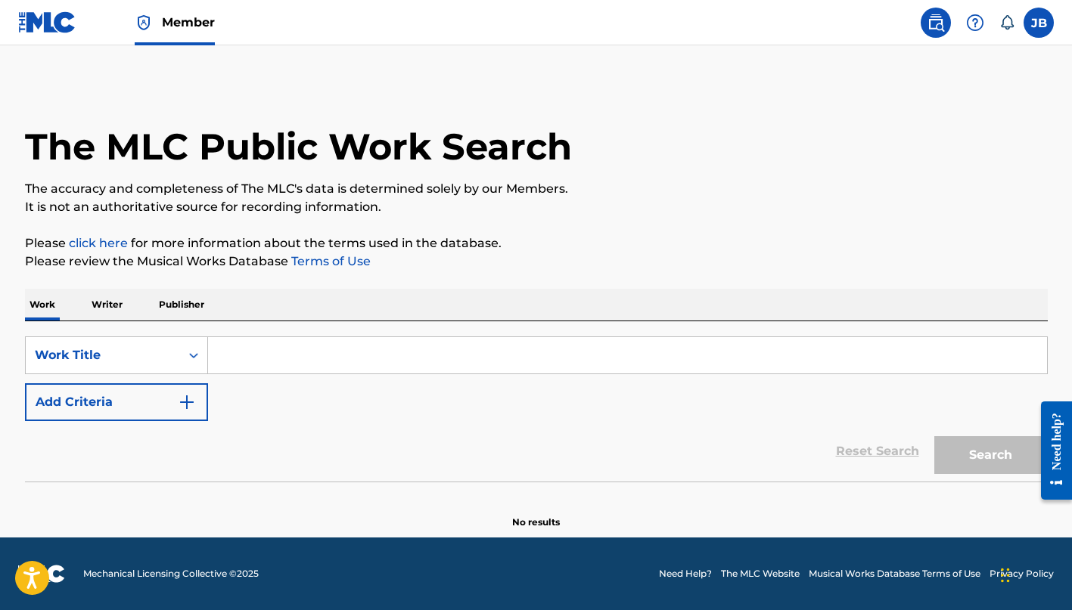
click at [1006, 23] on icon at bounding box center [1006, 22] width 15 height 15
click at [975, 21] on img at bounding box center [975, 23] width 18 height 18
click at [964, 67] on link "Contact us" at bounding box center [975, 63] width 129 height 36
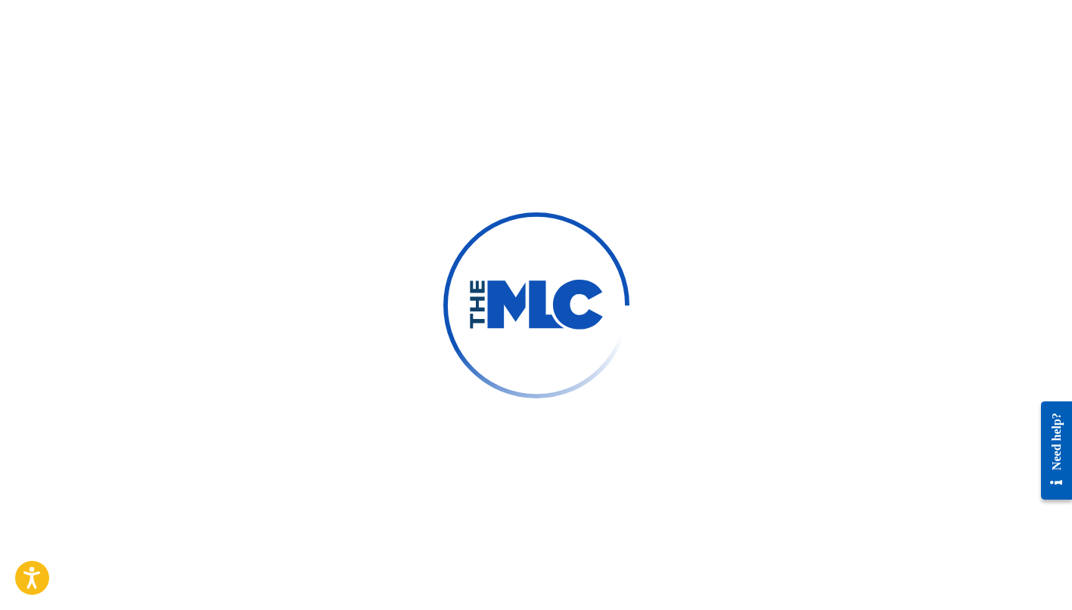
scroll to position [572, 0]
